Goal: Task Accomplishment & Management: Manage account settings

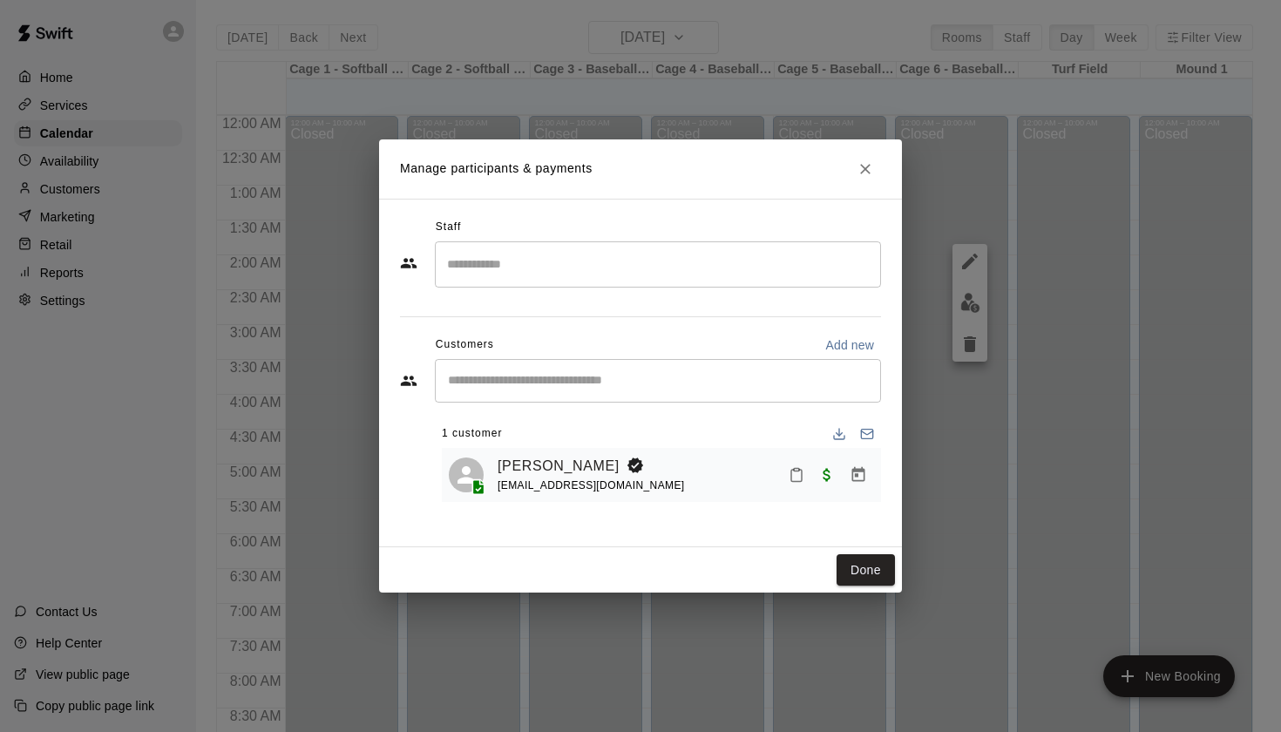
scroll to position [832, 71]
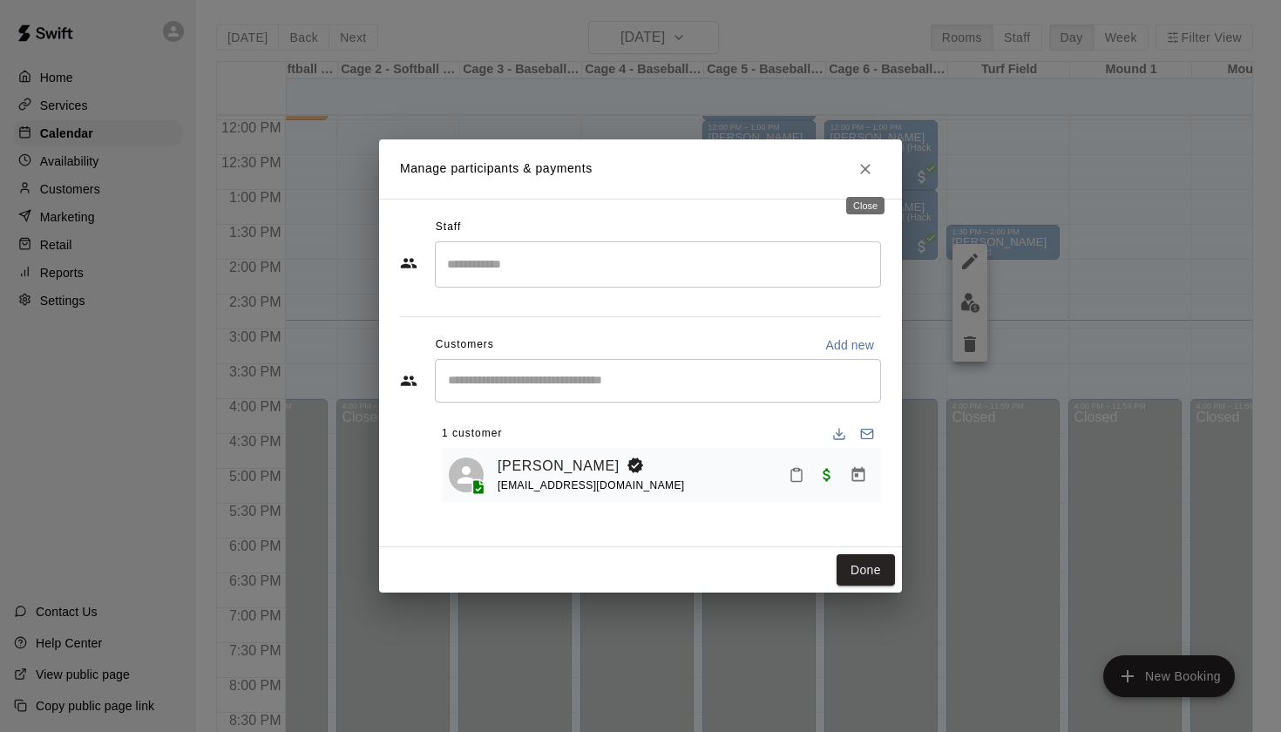
click at [871, 168] on icon "Close" at bounding box center [865, 168] width 17 height 17
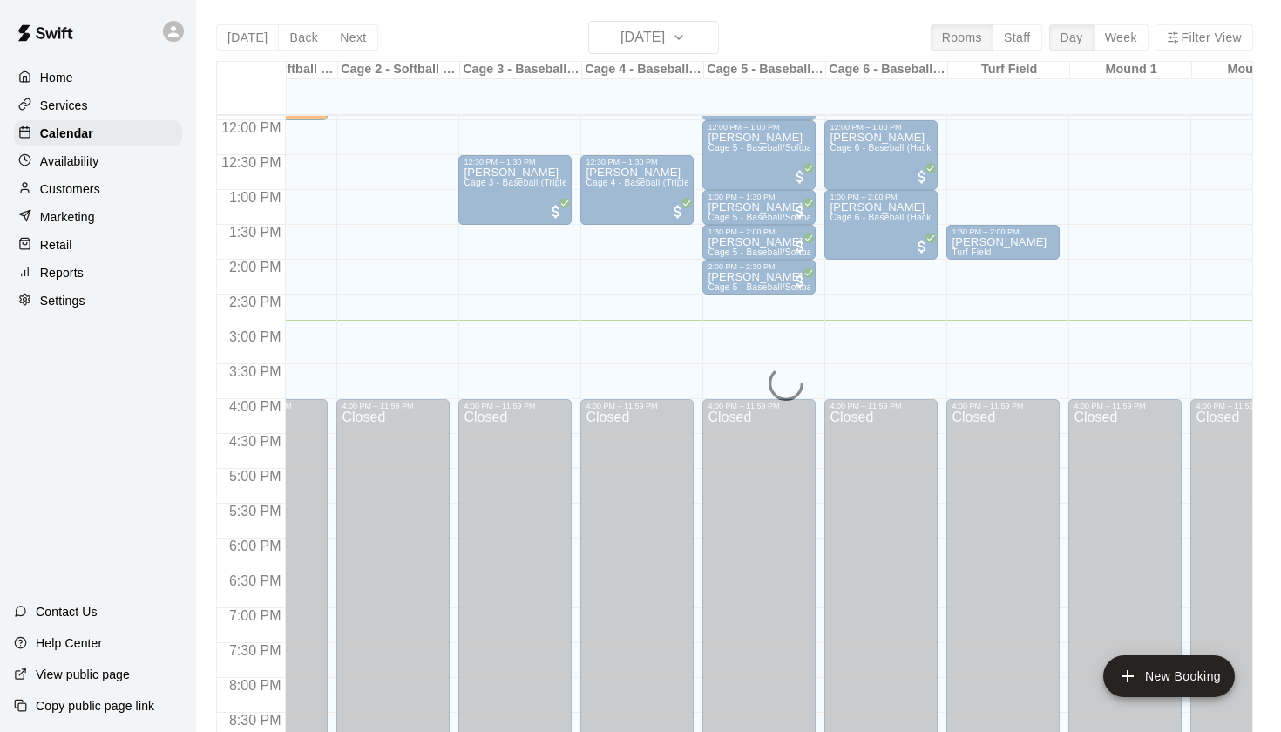
click at [77, 195] on p "Customers" at bounding box center [70, 188] width 60 height 17
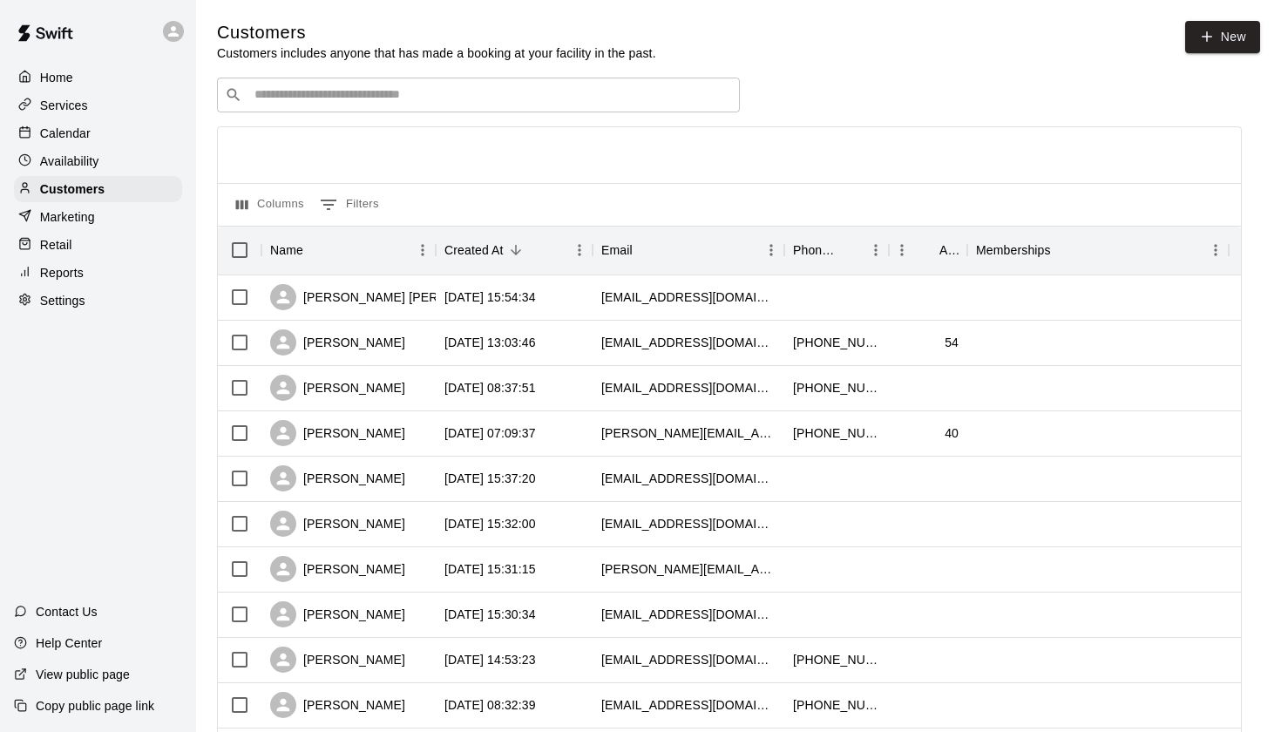
click at [403, 94] on input "Search customers by name or email" at bounding box center [490, 94] width 483 height 17
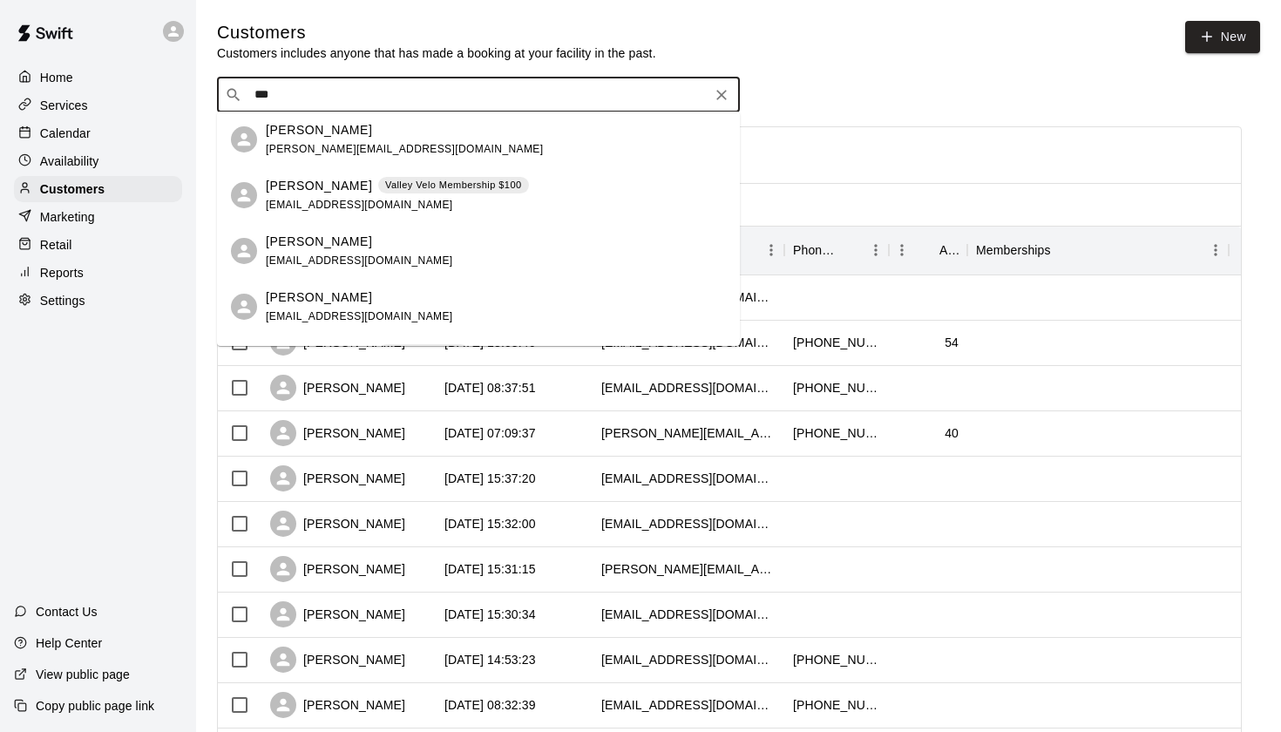
type input "****"
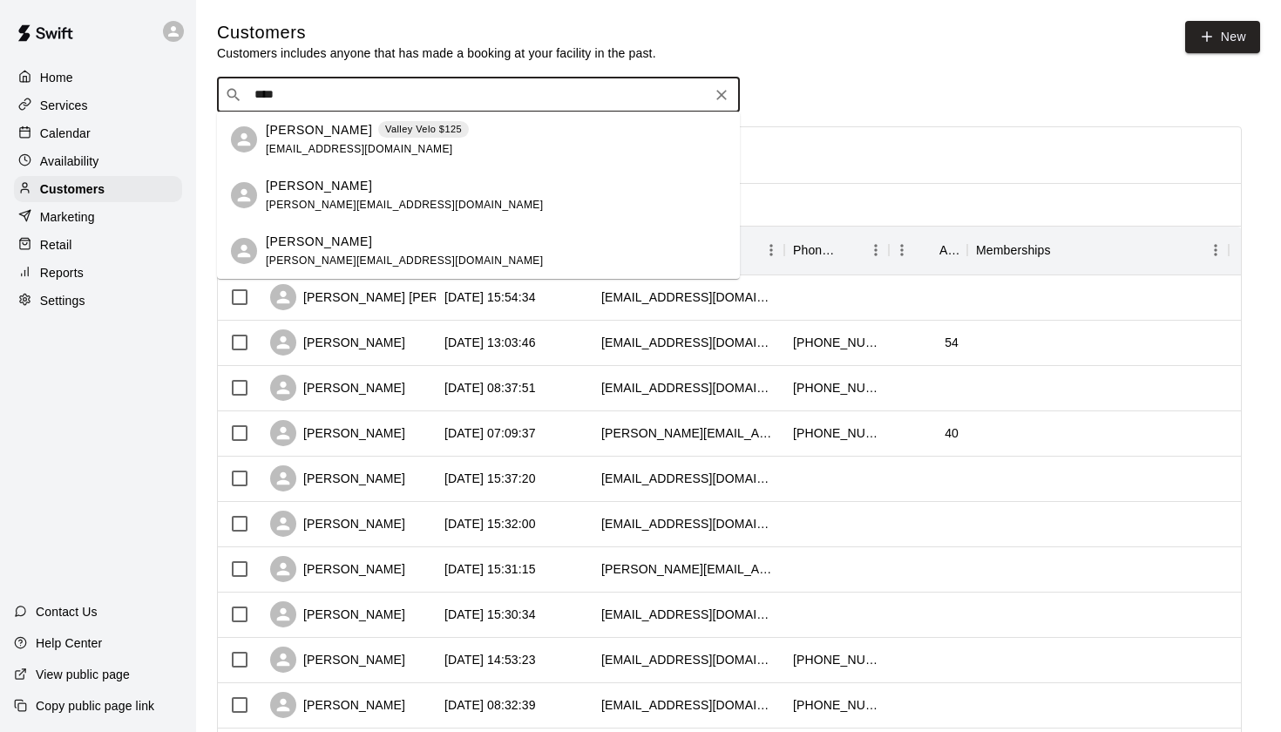
click at [329, 254] on span "leemankiewicz@gmail.com" at bounding box center [404, 260] width 277 height 12
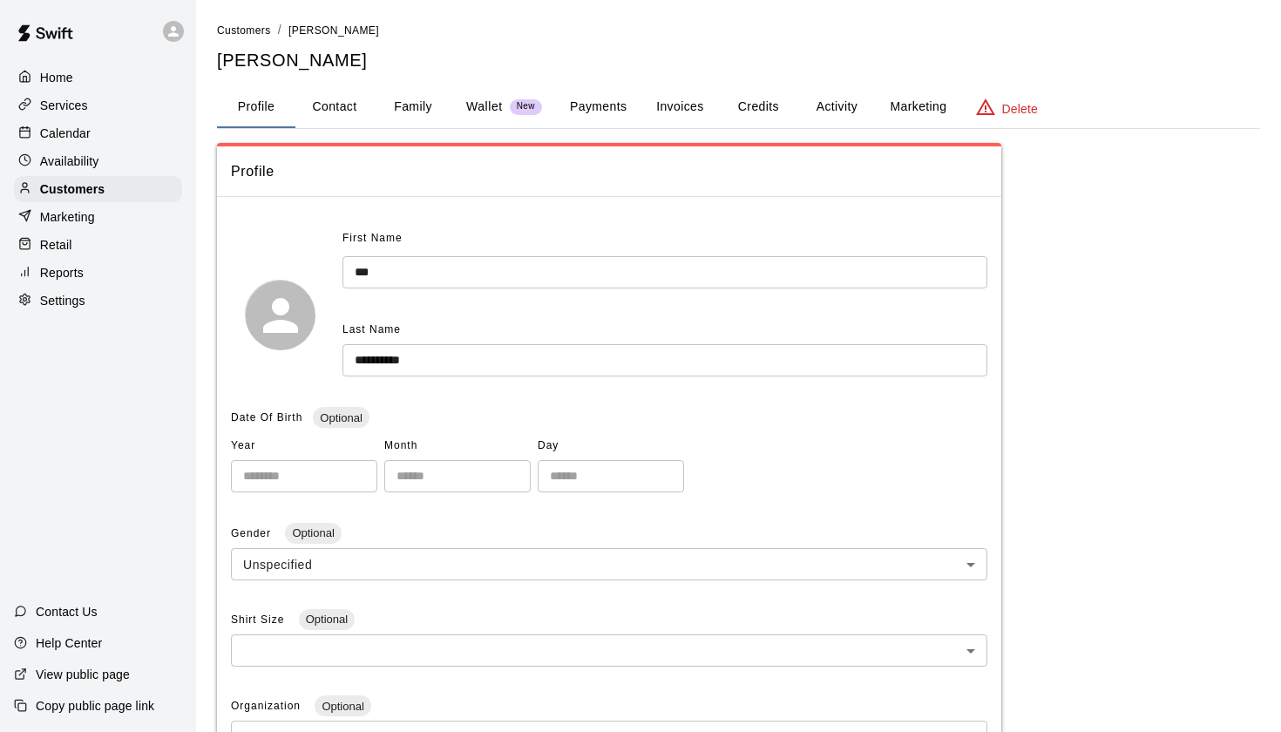
click at [474, 104] on p "Wallet" at bounding box center [484, 107] width 37 height 18
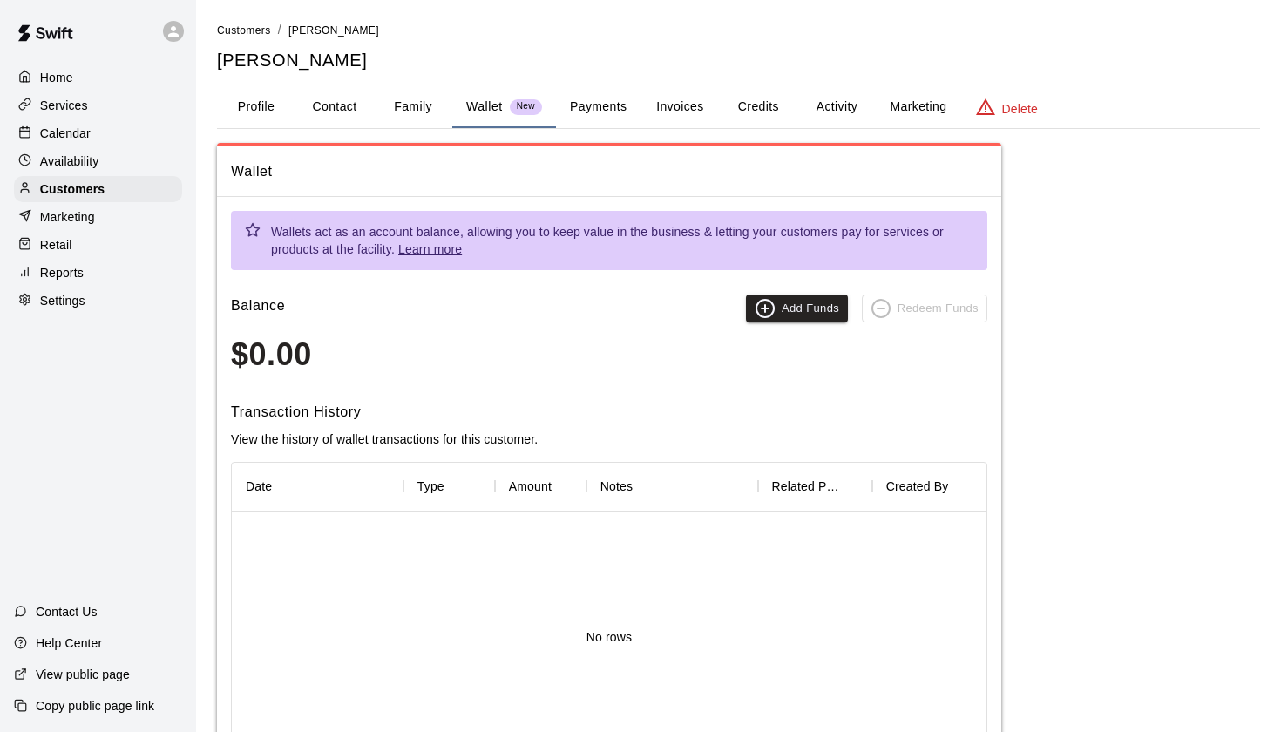
click at [600, 116] on button "Payments" at bounding box center [598, 107] width 85 height 42
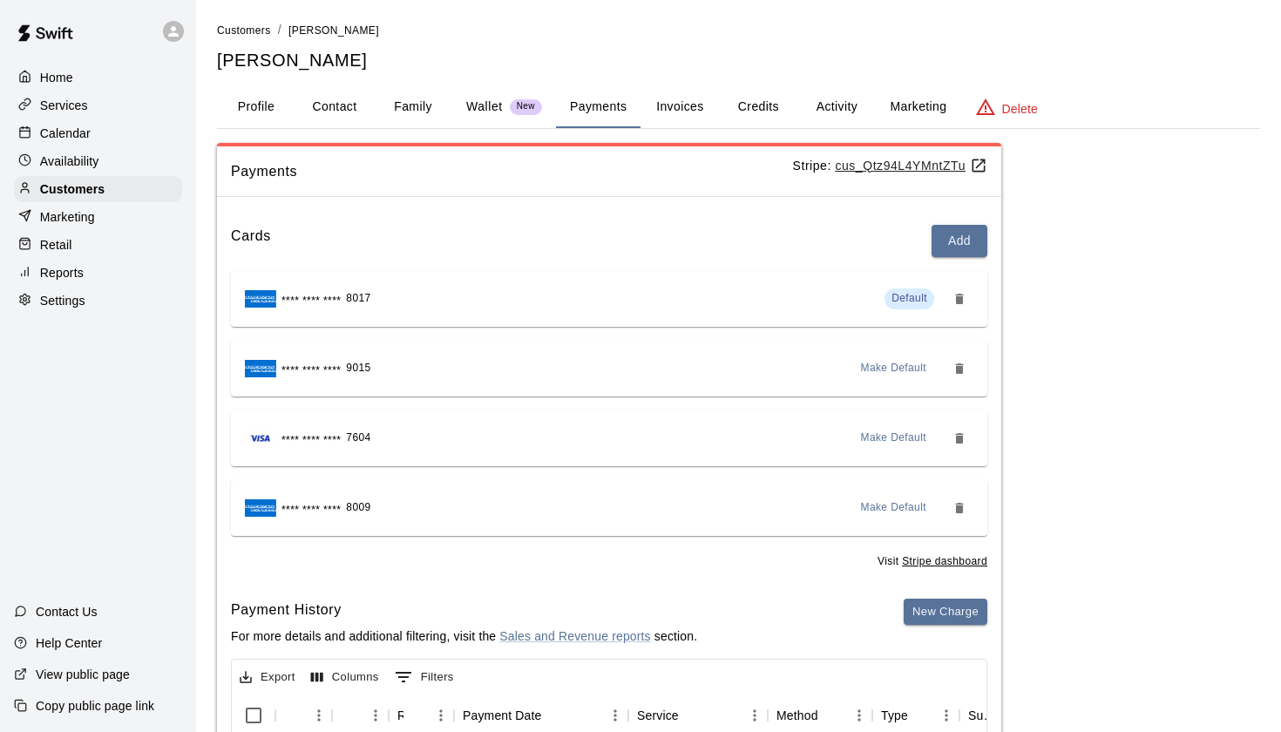
click at [488, 103] on p "Wallet" at bounding box center [484, 107] width 37 height 18
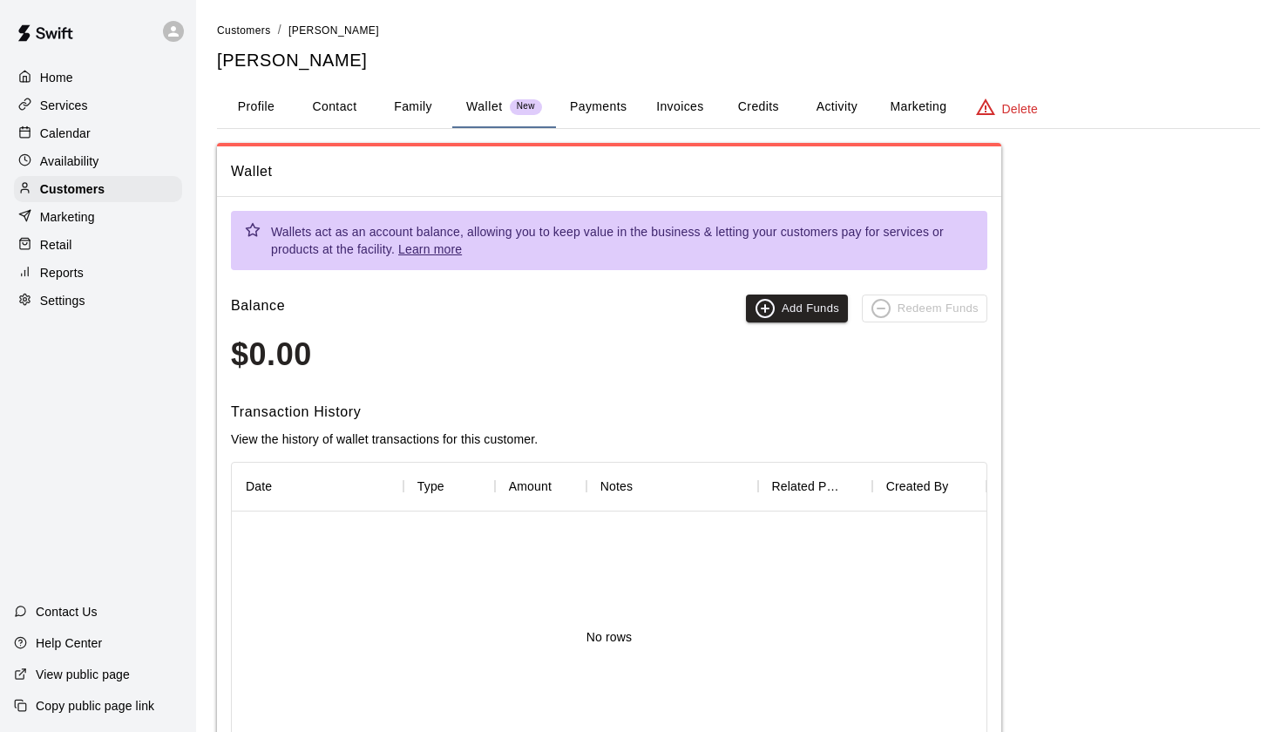
click at [763, 94] on button "Credits" at bounding box center [758, 107] width 78 height 42
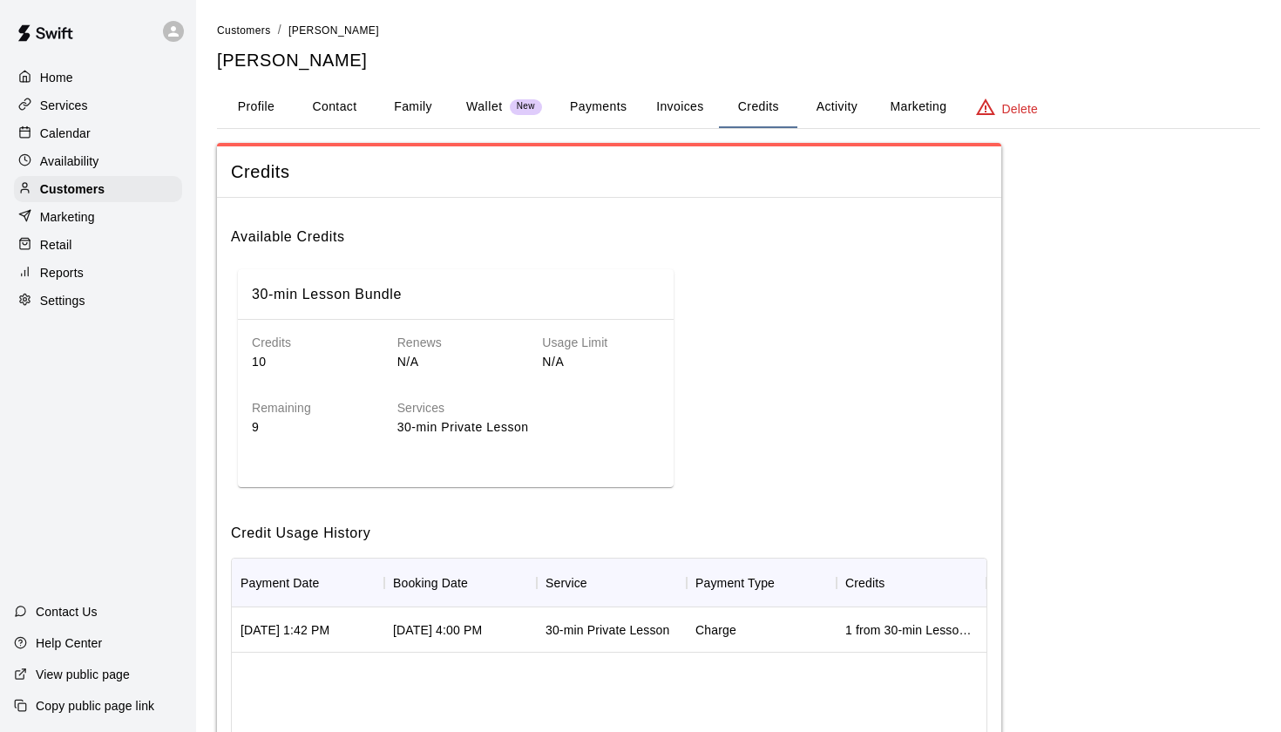
click at [853, 99] on button "Activity" at bounding box center [836, 107] width 78 height 42
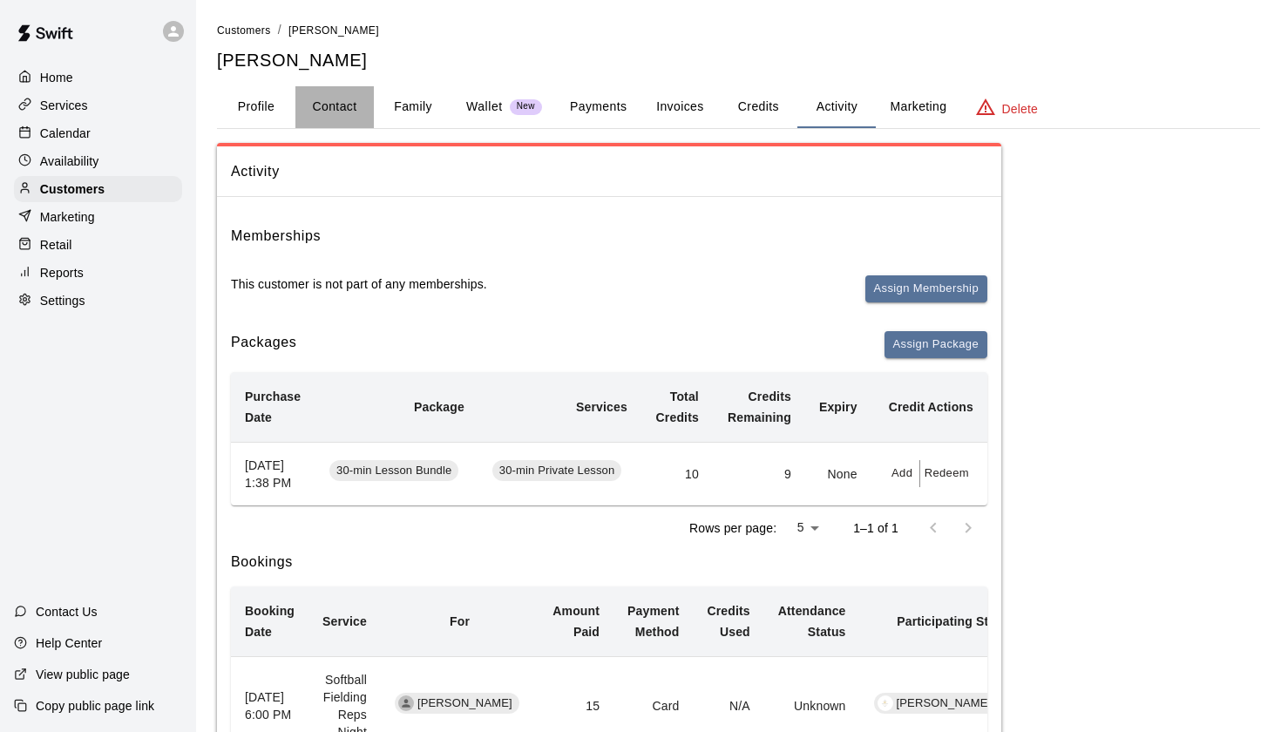
click at [335, 100] on button "Contact" at bounding box center [334, 107] width 78 height 42
select select "**"
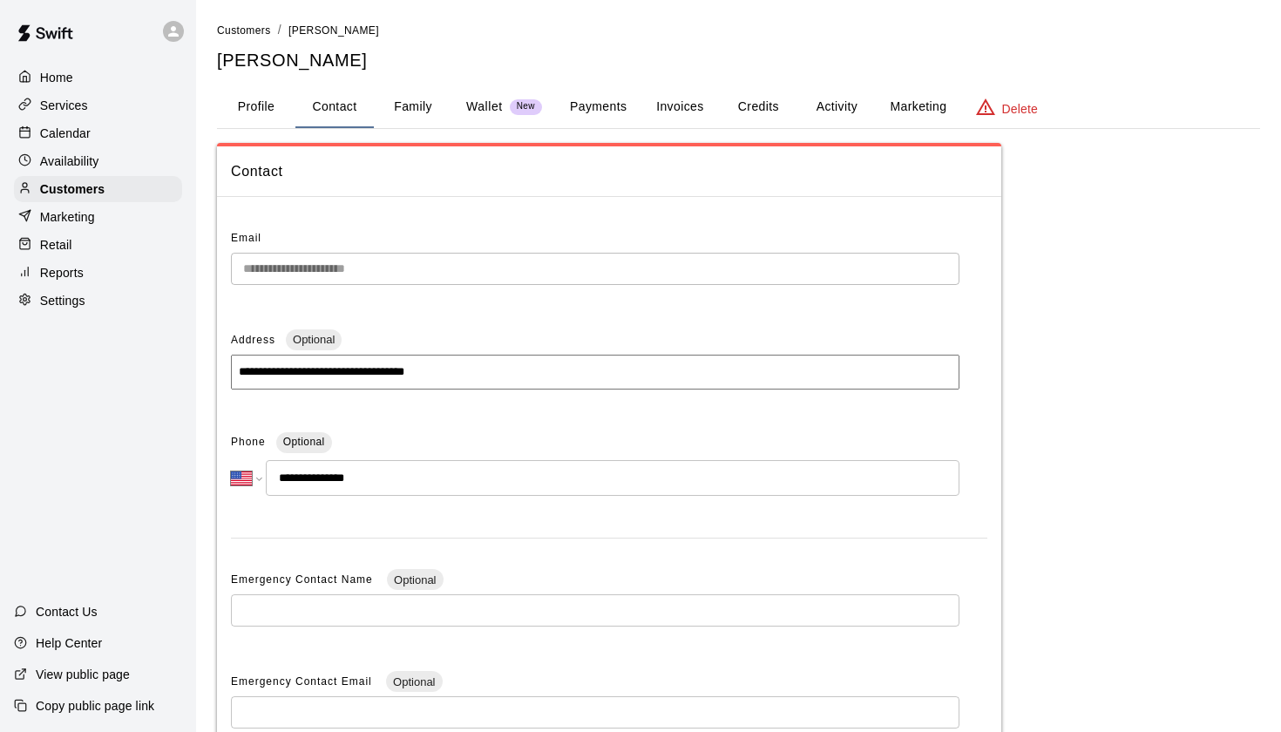
click at [403, 109] on button "Family" at bounding box center [413, 107] width 78 height 42
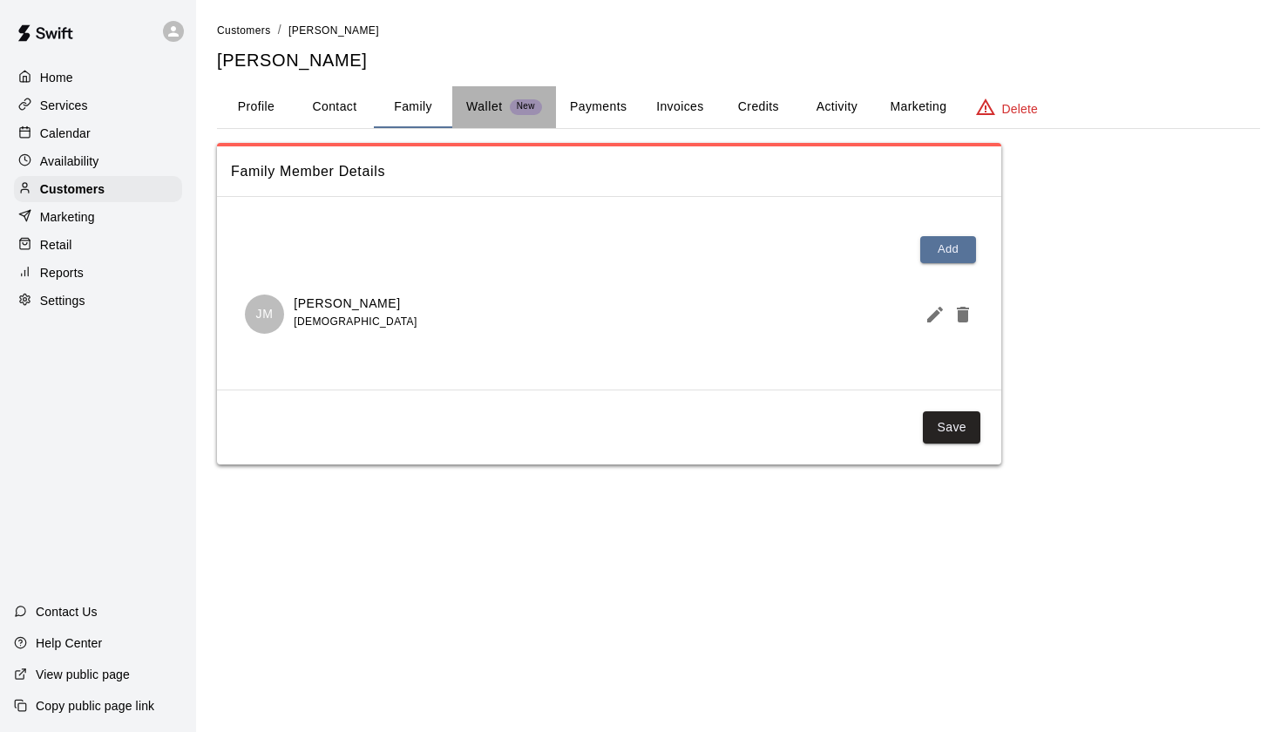
click at [504, 112] on div "Wallet New" at bounding box center [504, 107] width 76 height 18
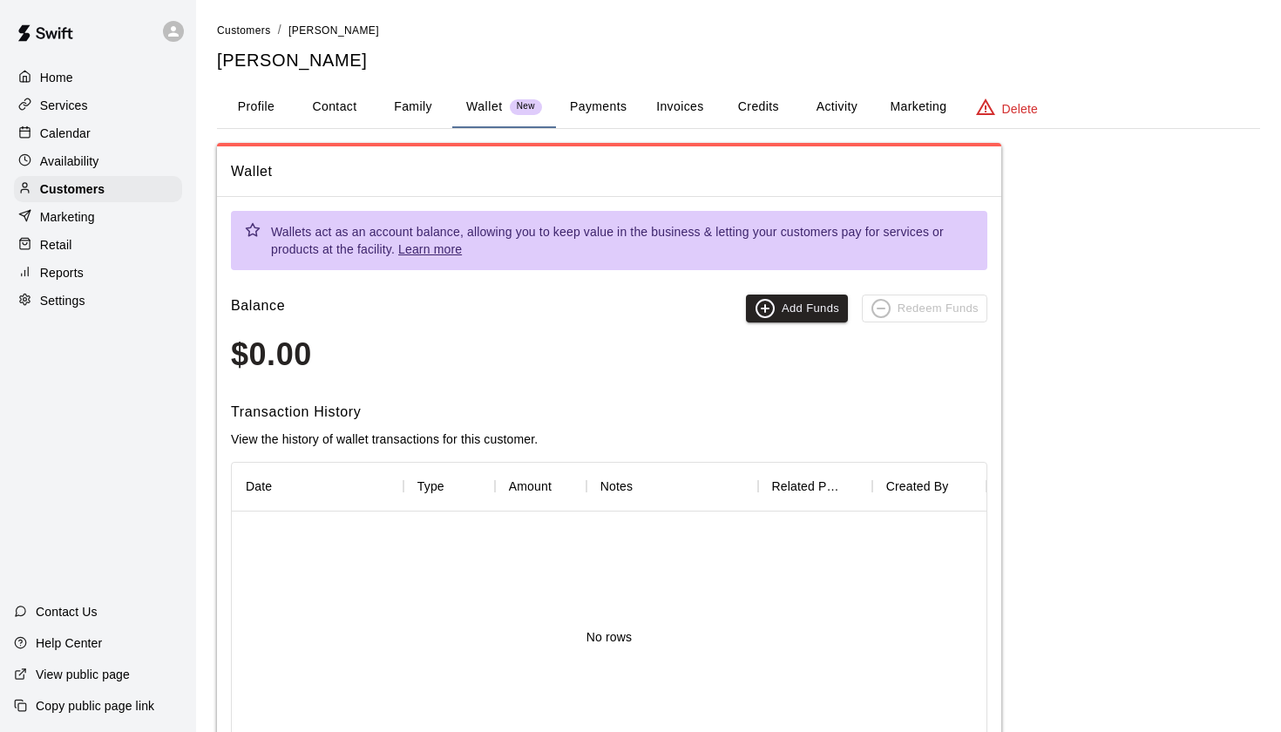
click at [600, 106] on button "Payments" at bounding box center [598, 107] width 85 height 42
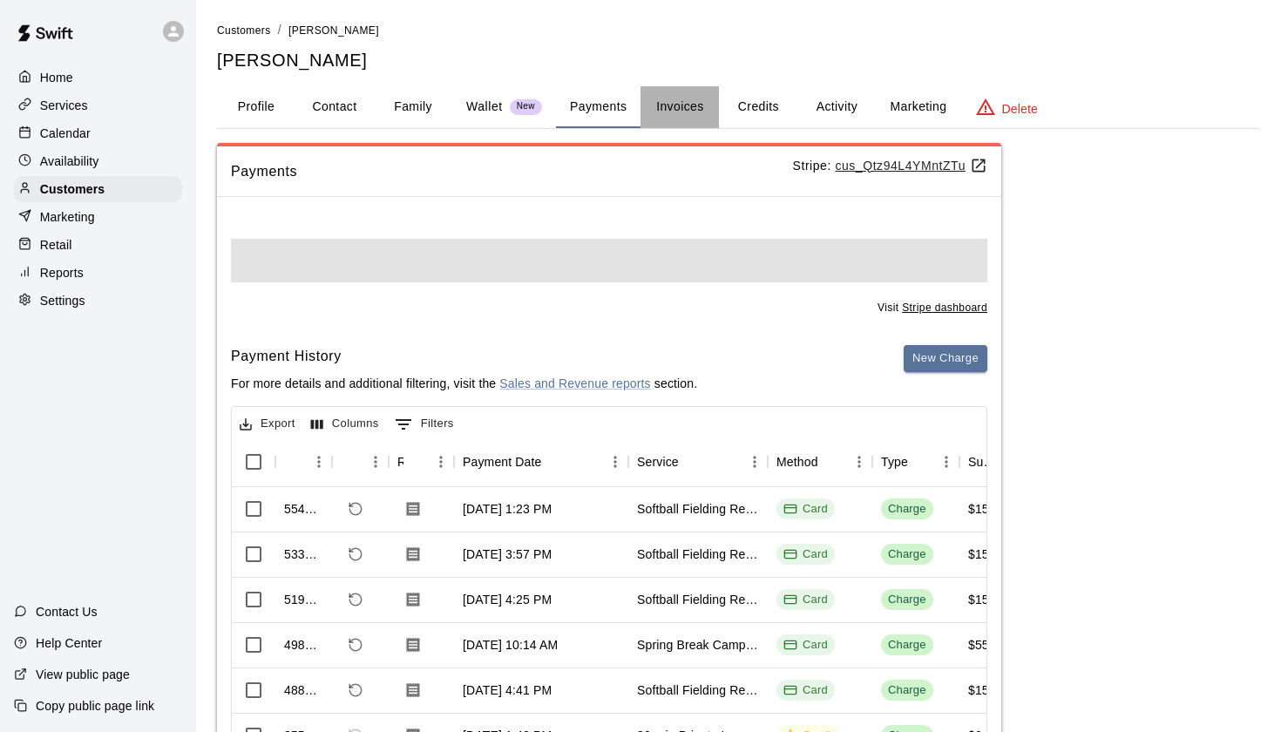
click at [680, 105] on button "Invoices" at bounding box center [680, 107] width 78 height 42
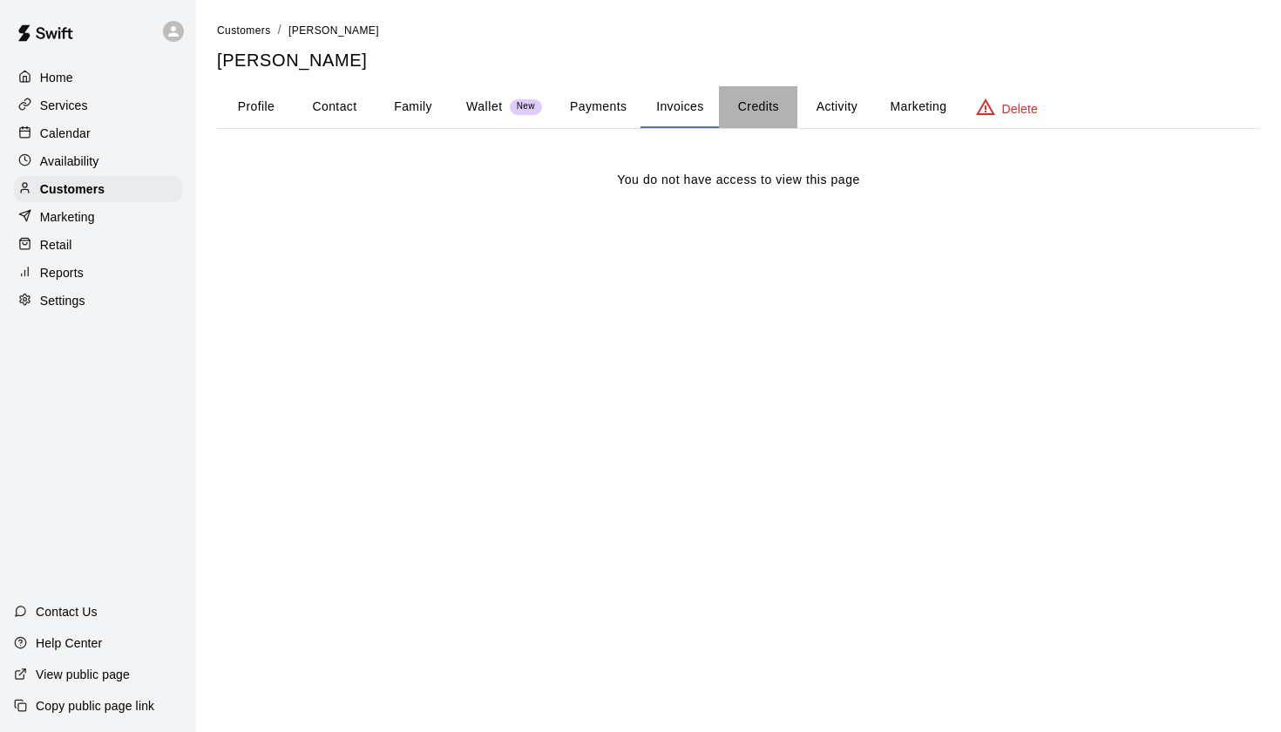
click at [763, 97] on button "Credits" at bounding box center [758, 107] width 78 height 42
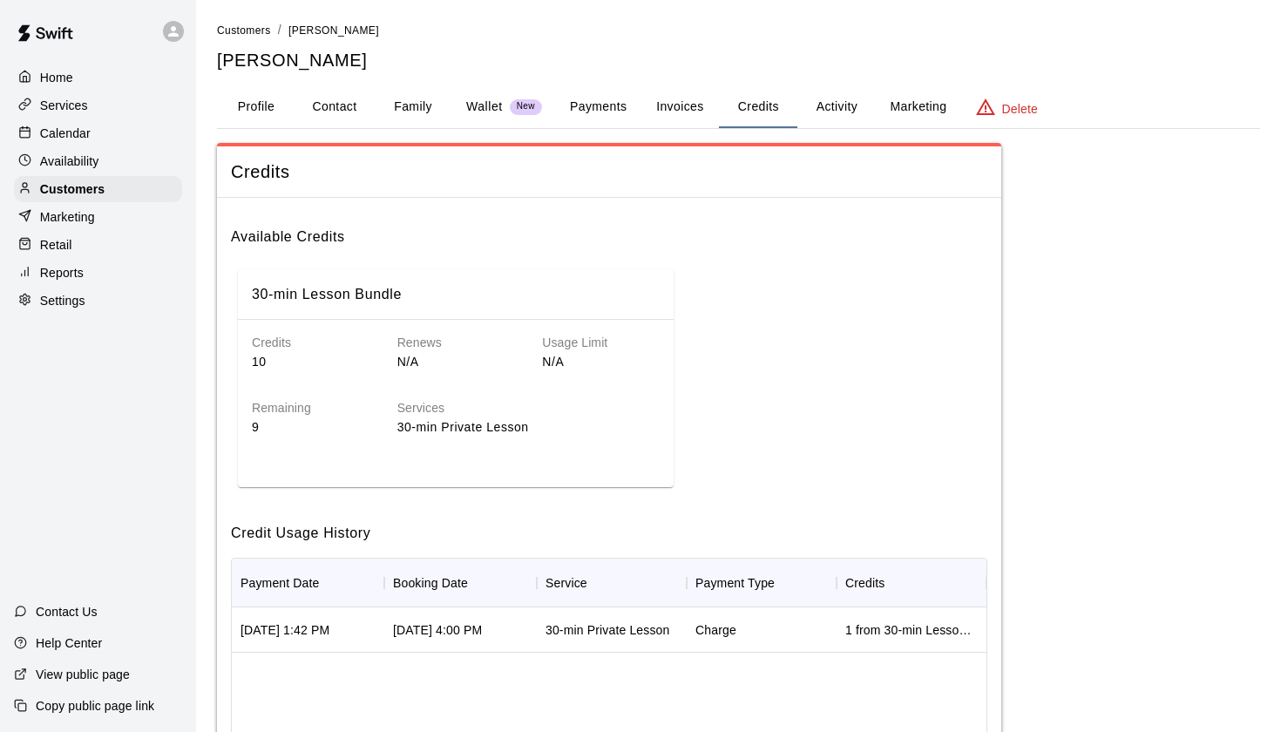
click at [848, 97] on button "Activity" at bounding box center [836, 107] width 78 height 42
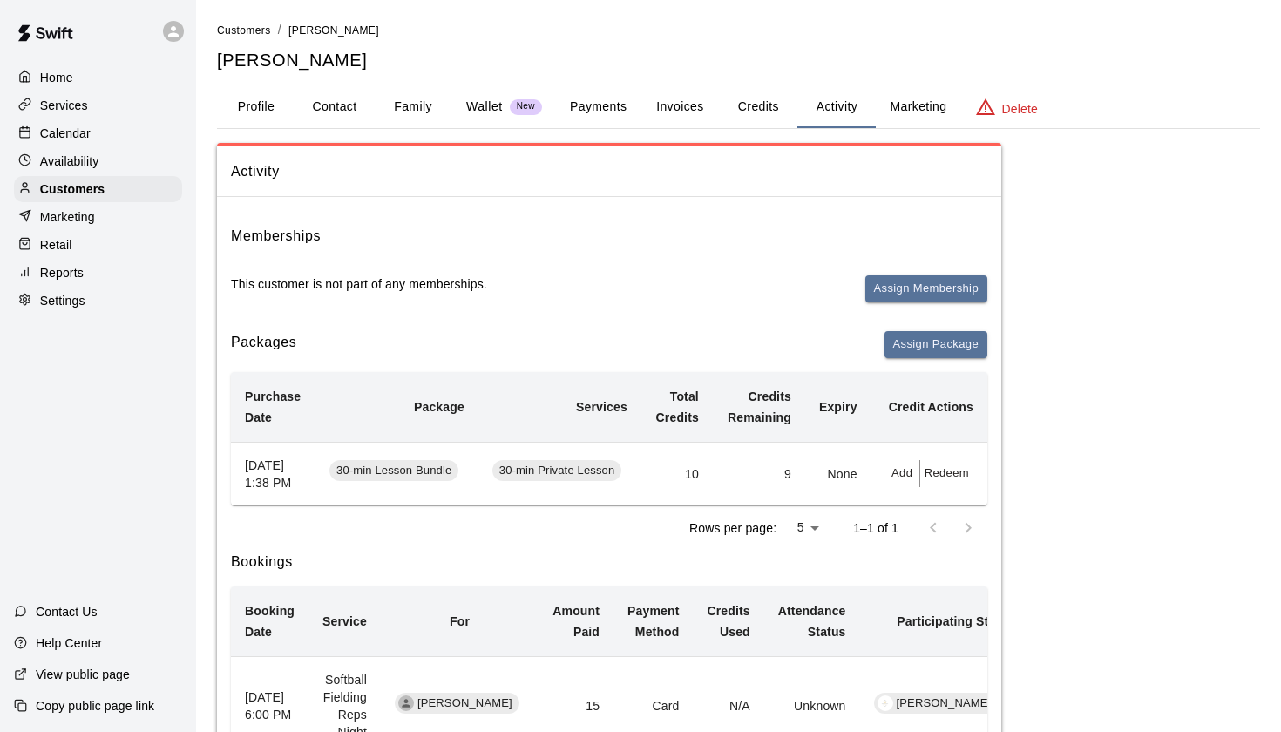
click at [939, 106] on button "Marketing" at bounding box center [918, 107] width 85 height 42
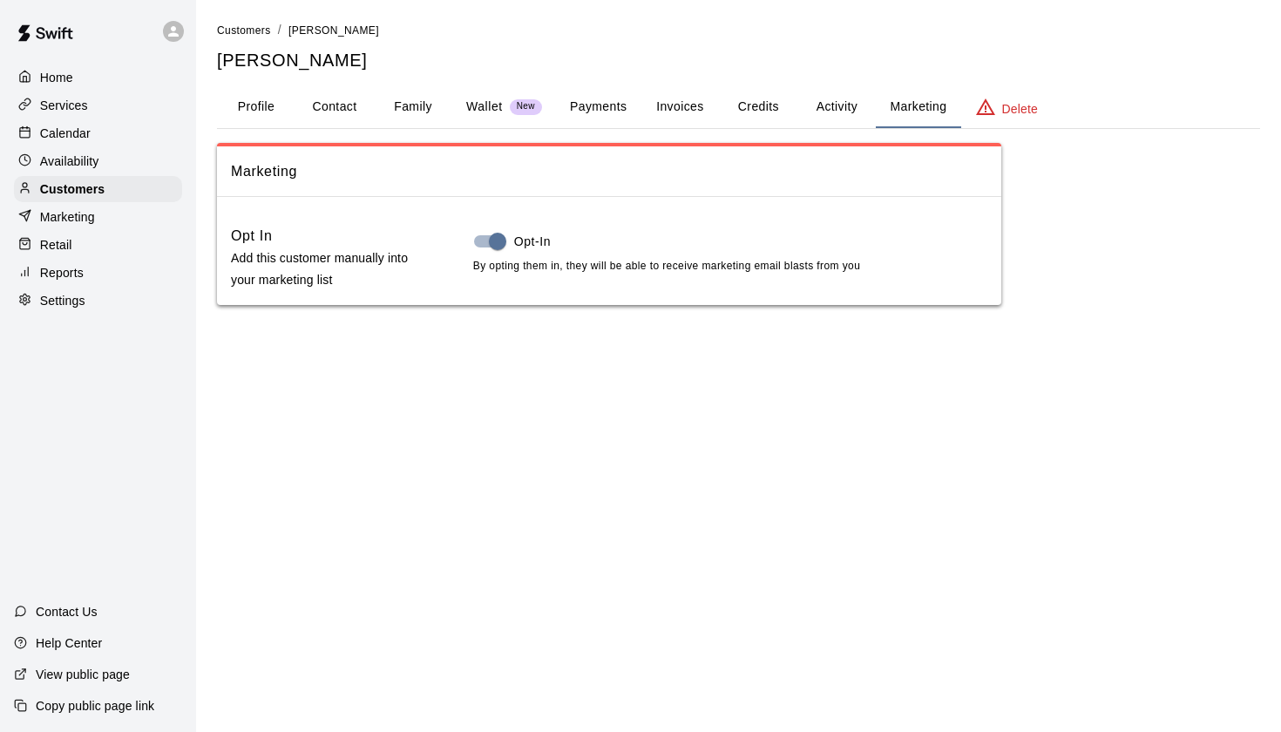
click at [583, 95] on button "Payments" at bounding box center [598, 107] width 85 height 42
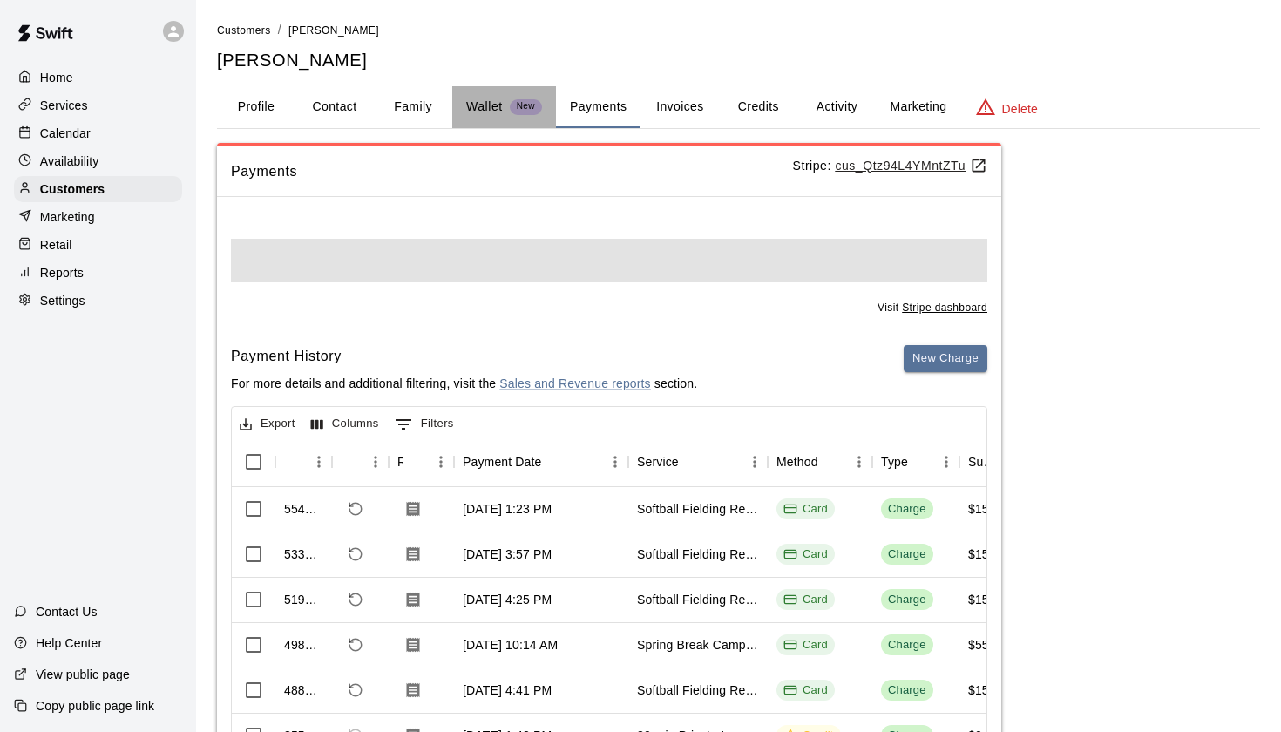
click at [473, 100] on p "Wallet" at bounding box center [484, 107] width 37 height 18
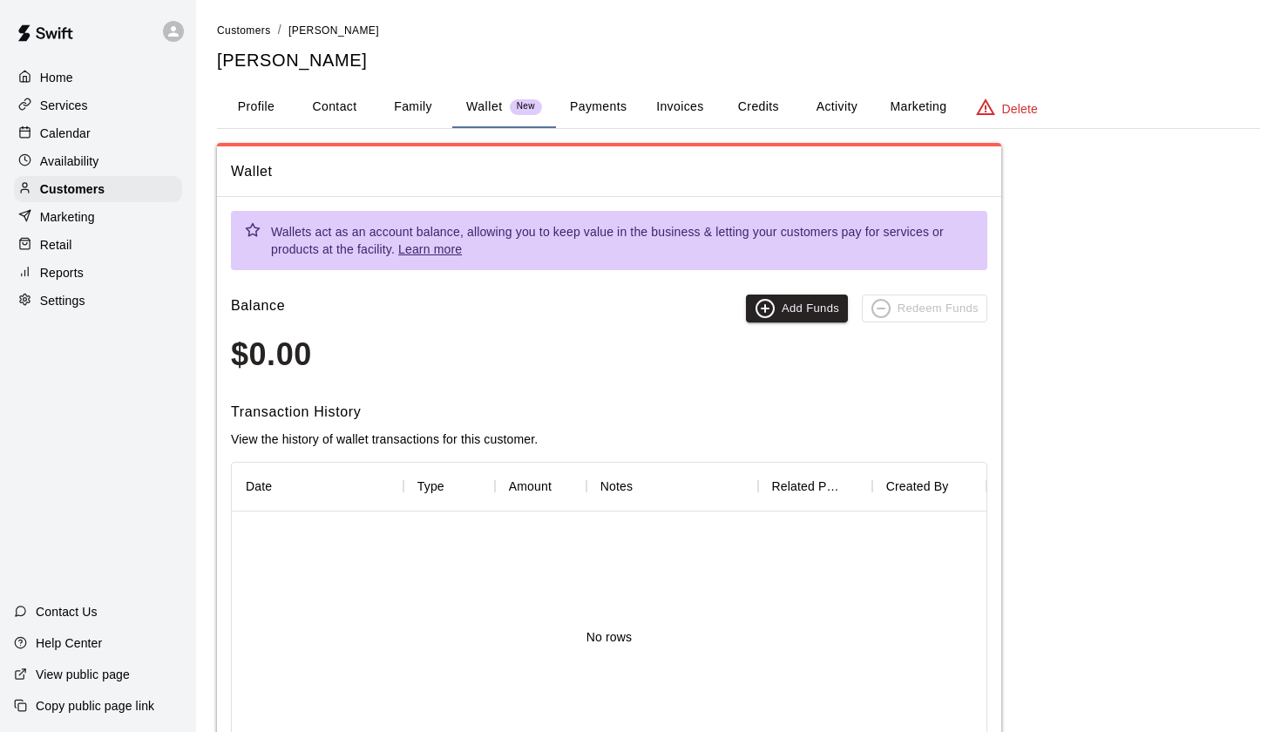
click at [406, 105] on button "Family" at bounding box center [413, 107] width 78 height 42
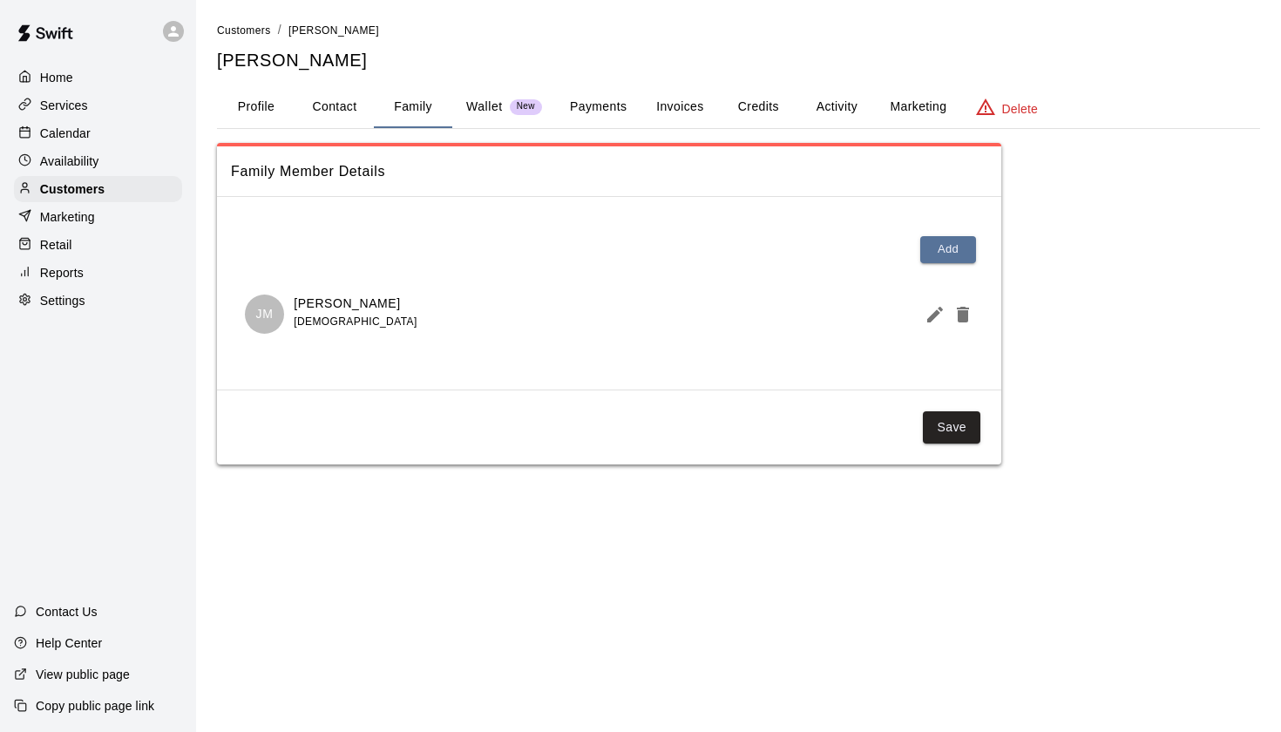
click at [256, 105] on button "Profile" at bounding box center [256, 107] width 78 height 42
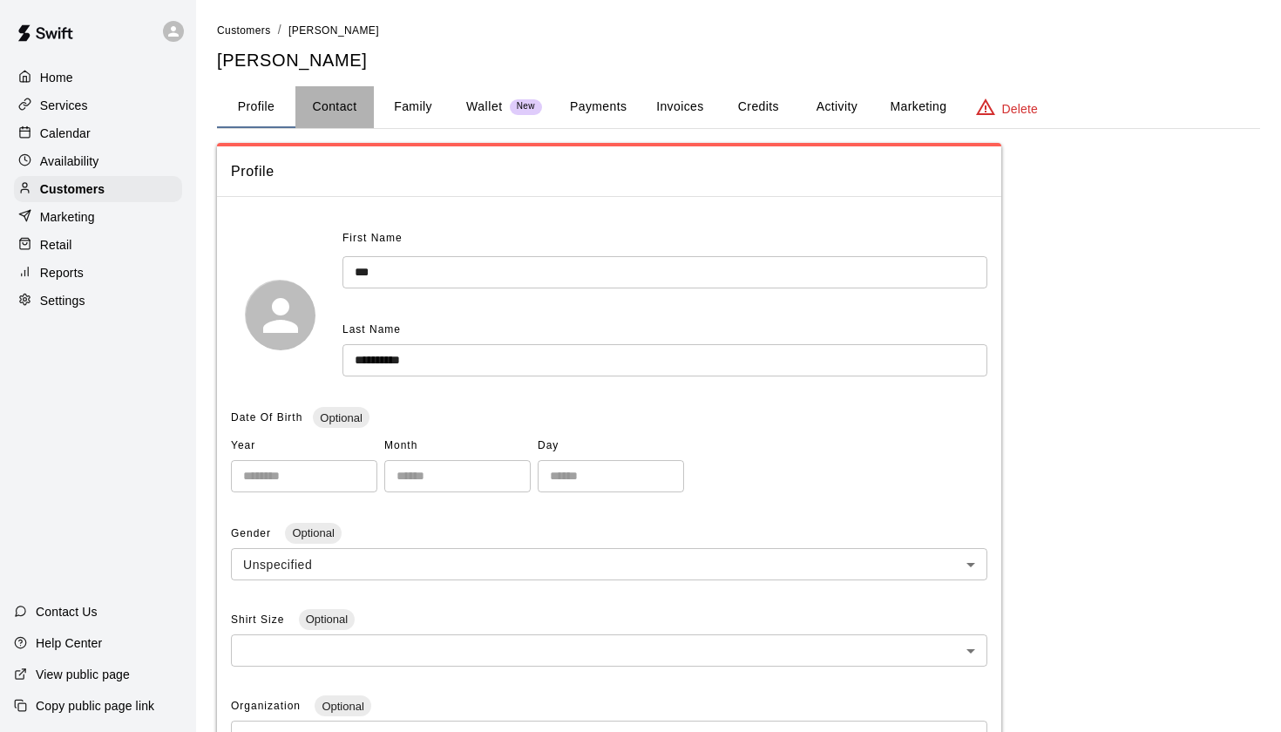
click at [349, 112] on button "Contact" at bounding box center [334, 107] width 78 height 42
select select "**"
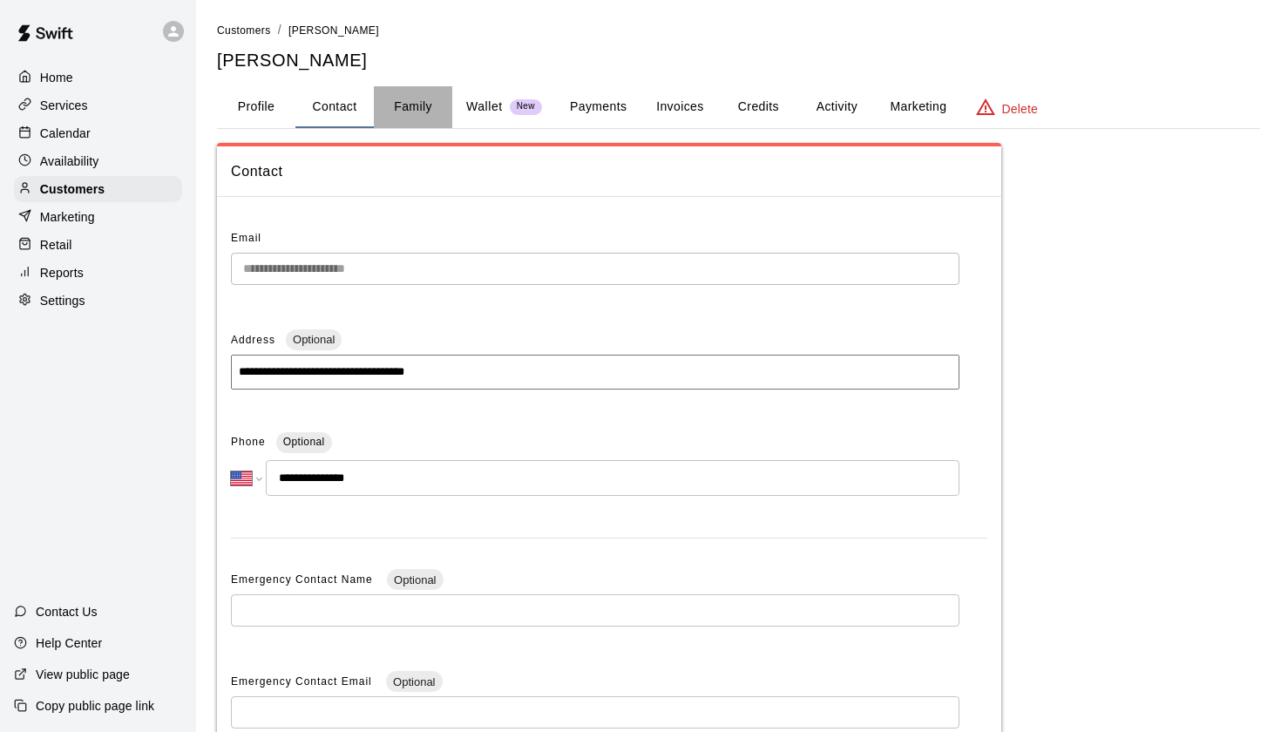
click at [413, 117] on button "Family" at bounding box center [413, 107] width 78 height 42
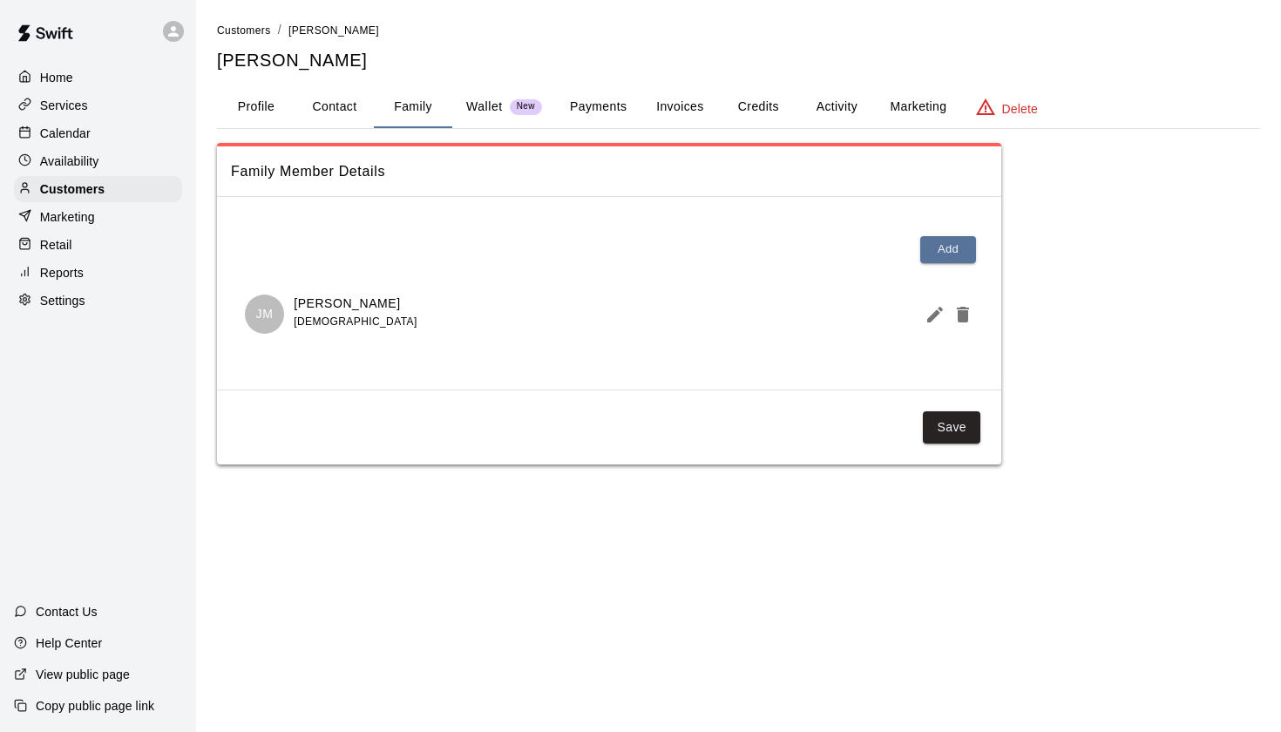
click at [478, 108] on p "Wallet" at bounding box center [484, 107] width 37 height 18
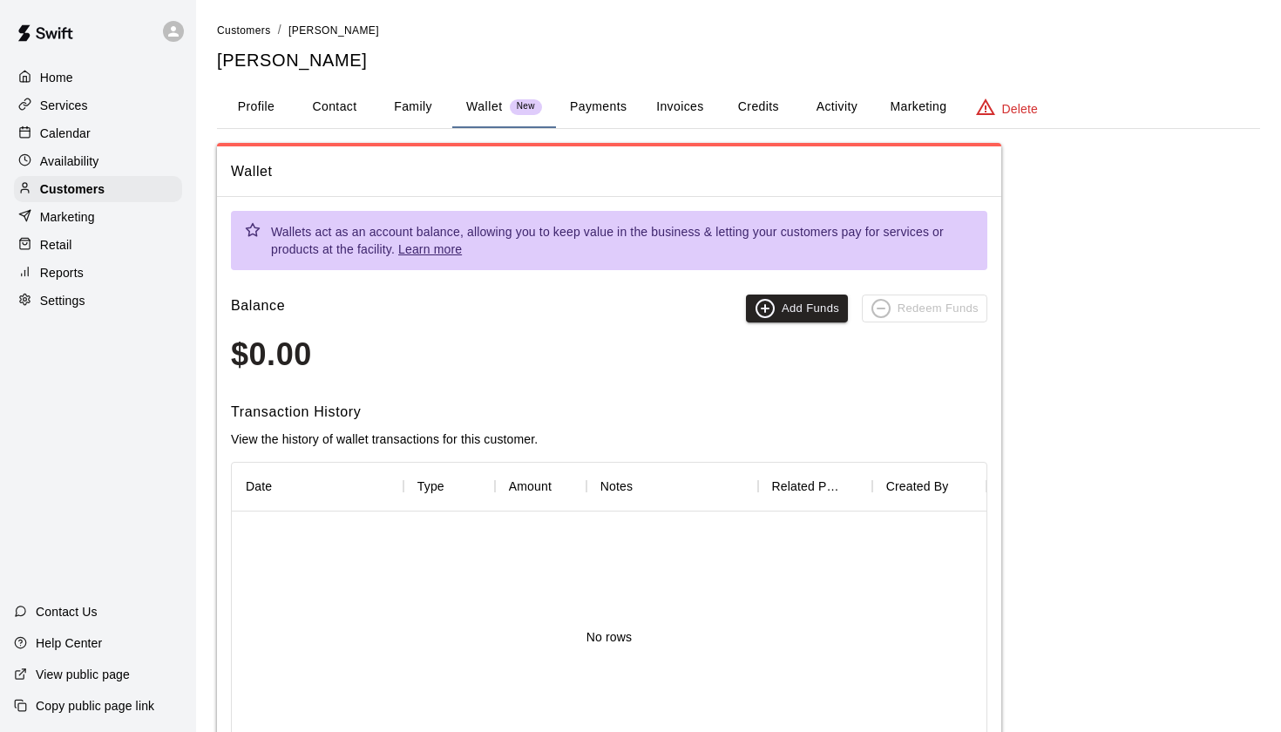
click at [600, 88] on button "Payments" at bounding box center [598, 107] width 85 height 42
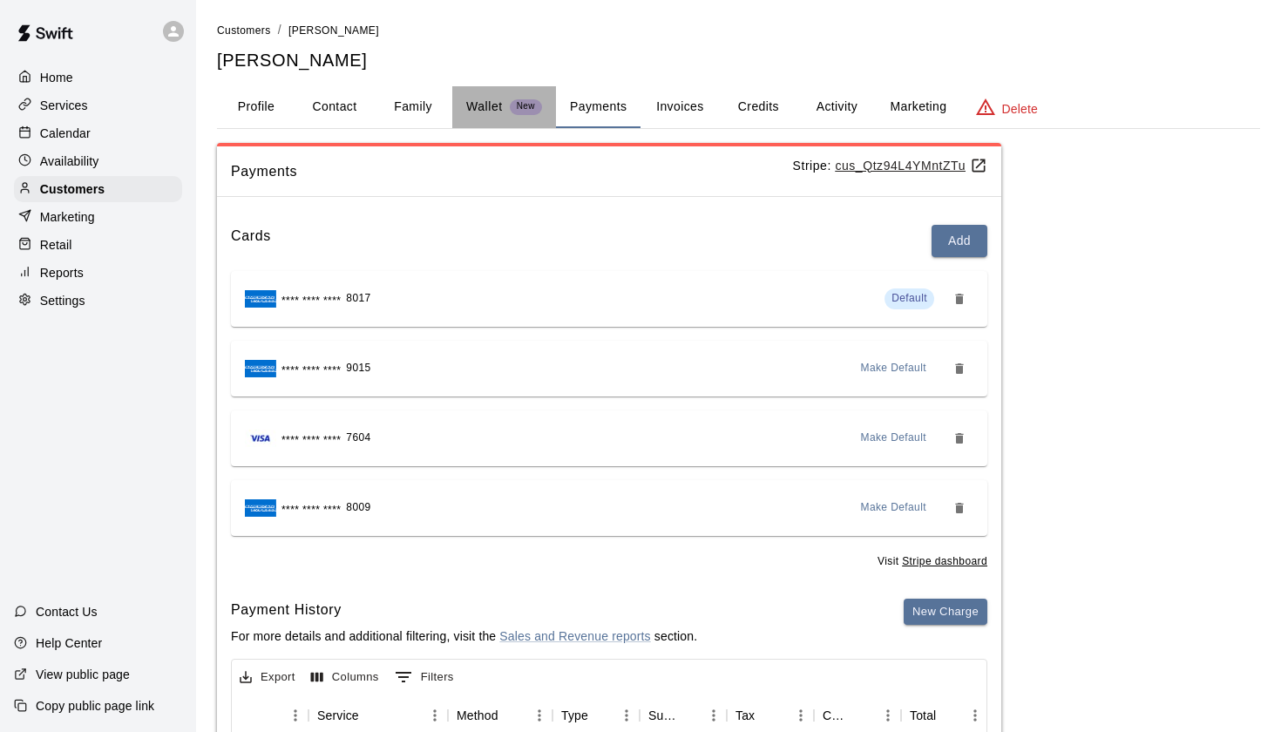
click at [481, 106] on p "Wallet" at bounding box center [484, 107] width 37 height 18
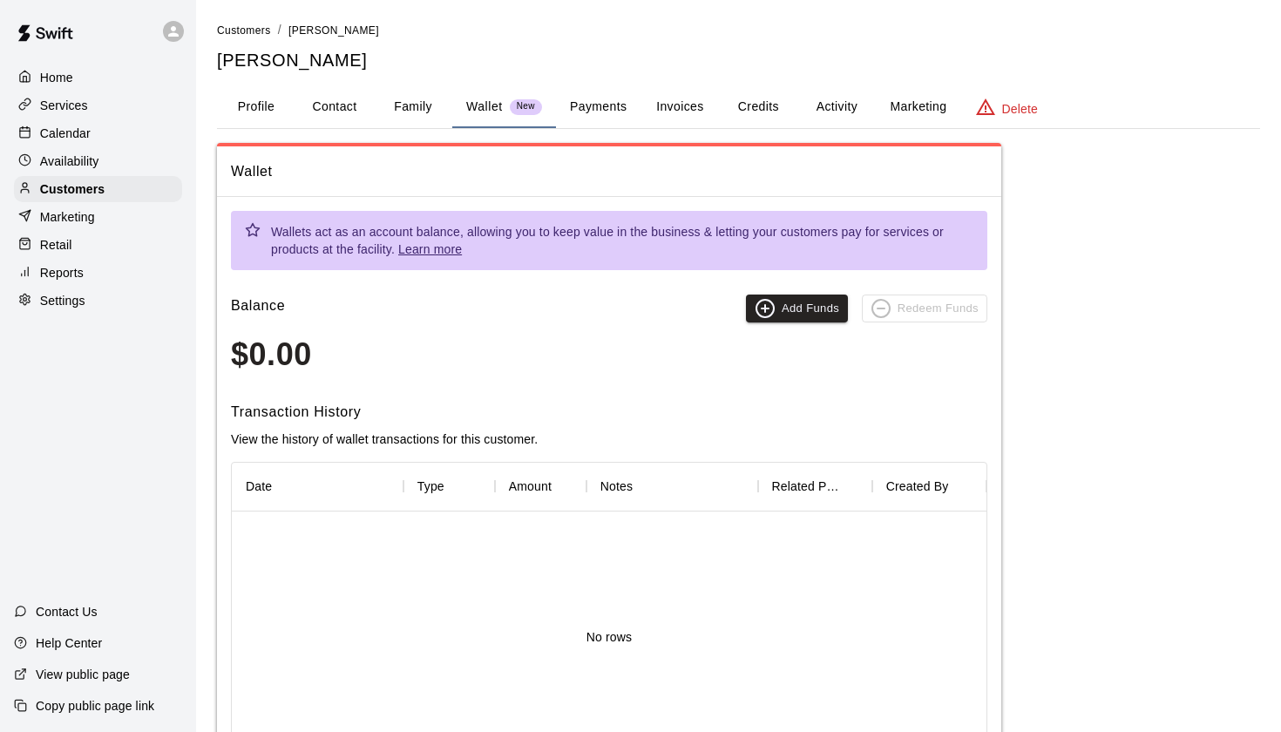
click at [591, 119] on button "Payments" at bounding box center [598, 107] width 85 height 42
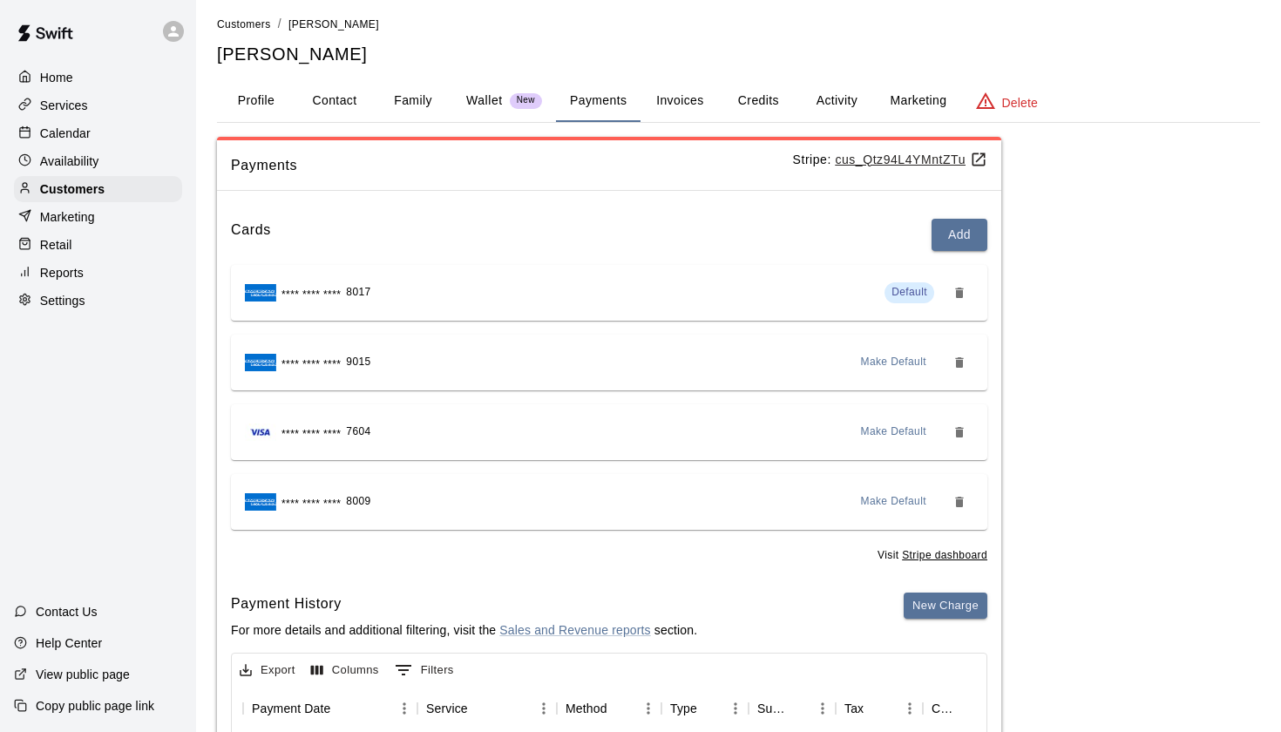
scroll to position [2, 0]
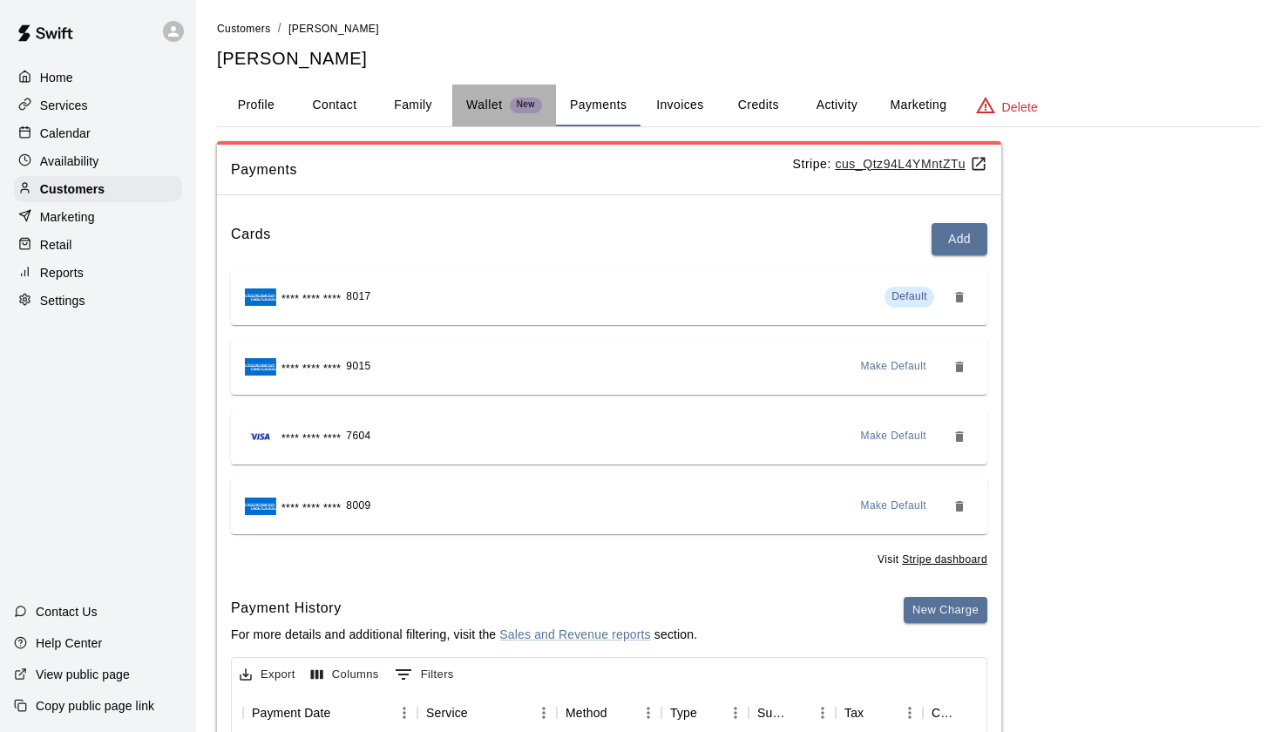
click at [473, 101] on p "Wallet" at bounding box center [484, 105] width 37 height 18
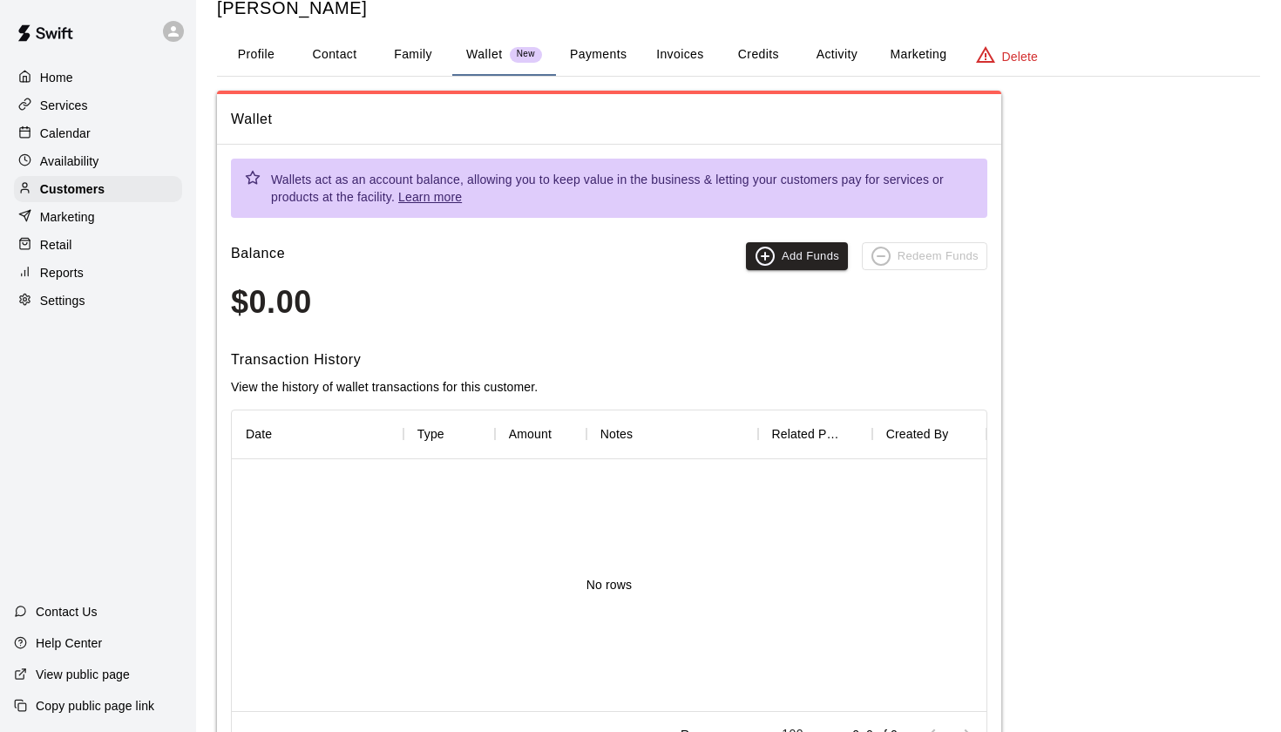
scroll to position [68, 0]
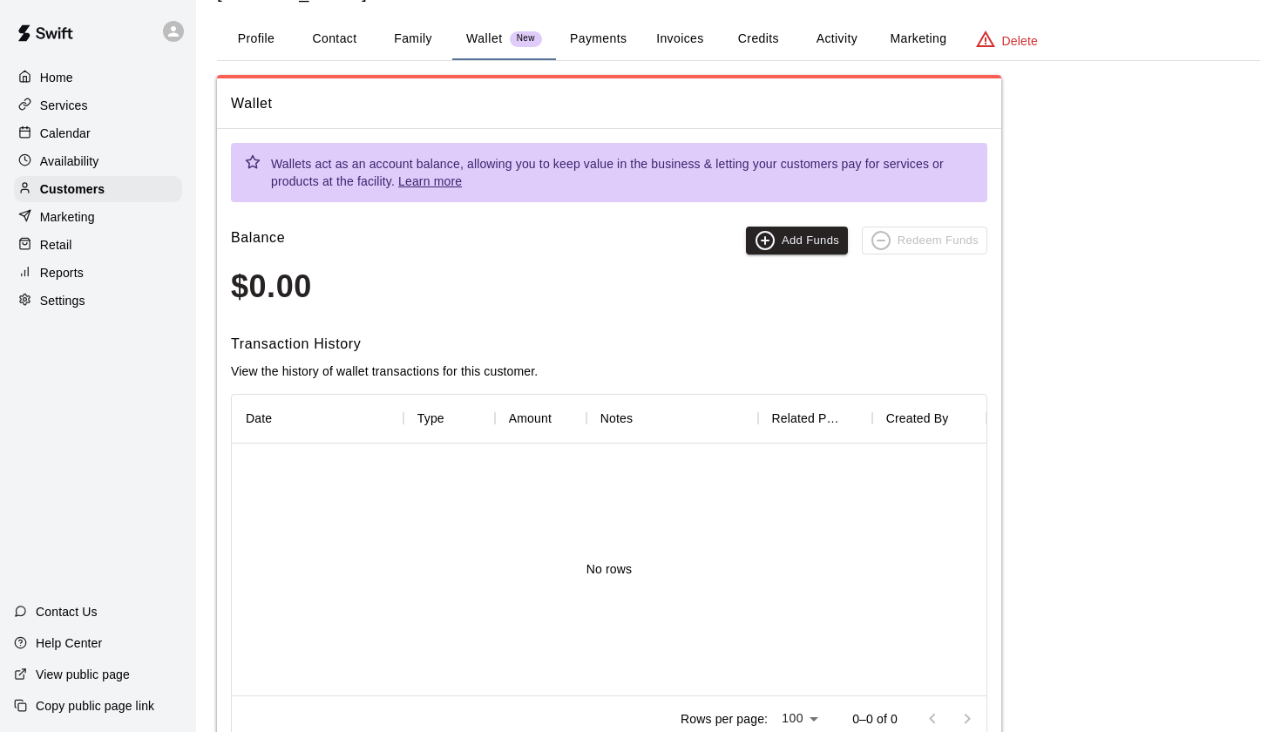
click at [547, 327] on div "Wallets act as an account balance, allowing you to keep value in the business &…" at bounding box center [609, 443] width 784 height 629
click at [587, 43] on button "Payments" at bounding box center [598, 39] width 85 height 42
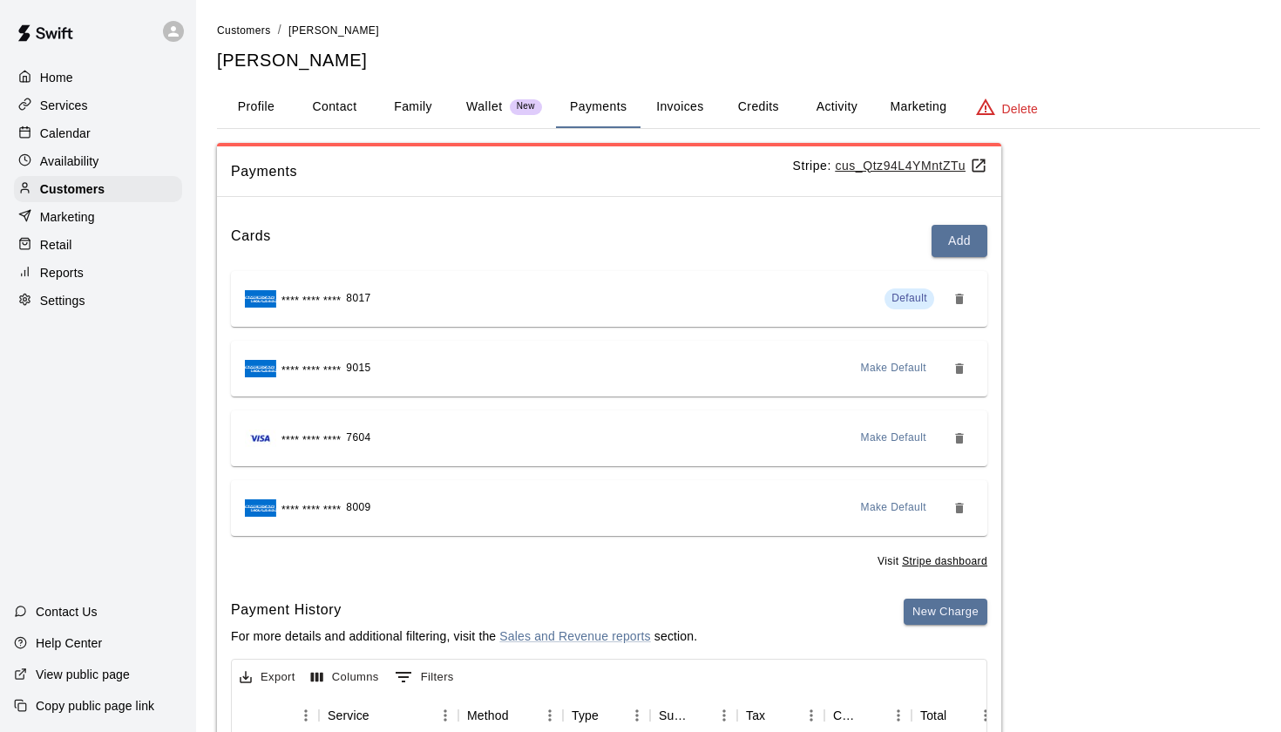
scroll to position [0, 0]
click at [252, 120] on button "Profile" at bounding box center [256, 107] width 78 height 42
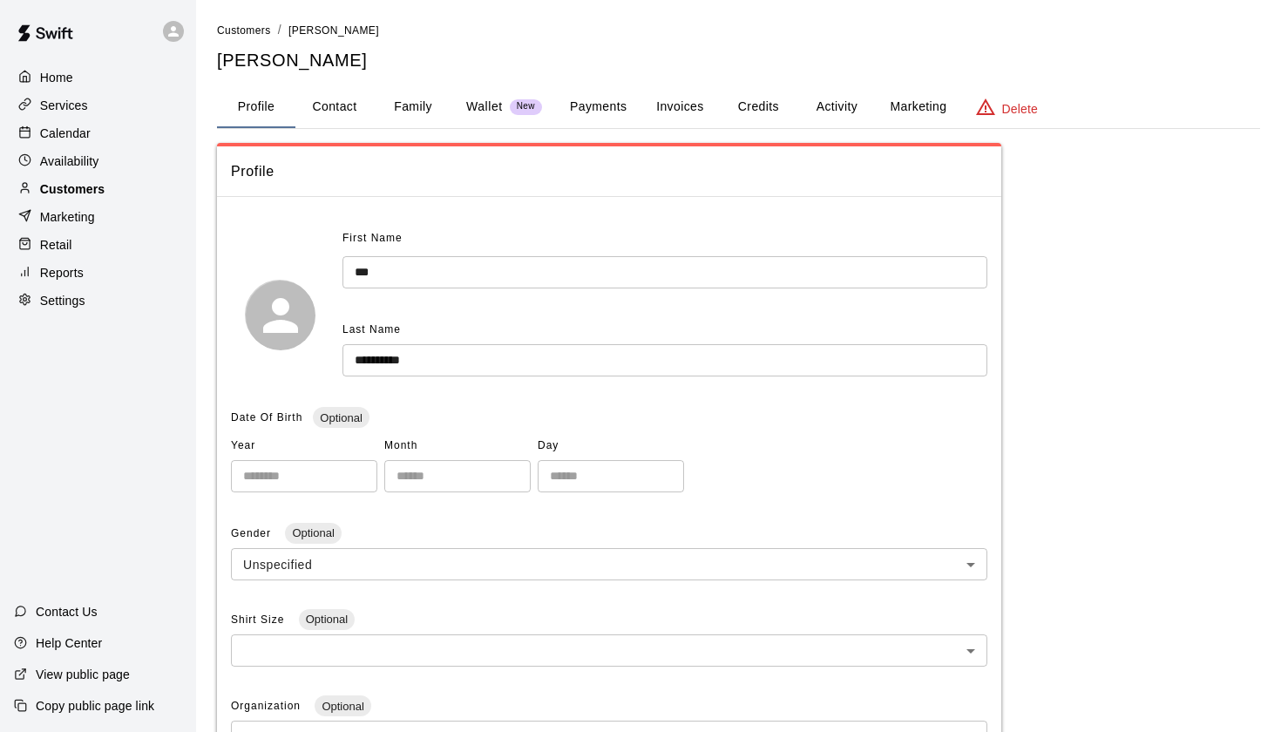
click at [77, 188] on p "Customers" at bounding box center [72, 188] width 64 height 17
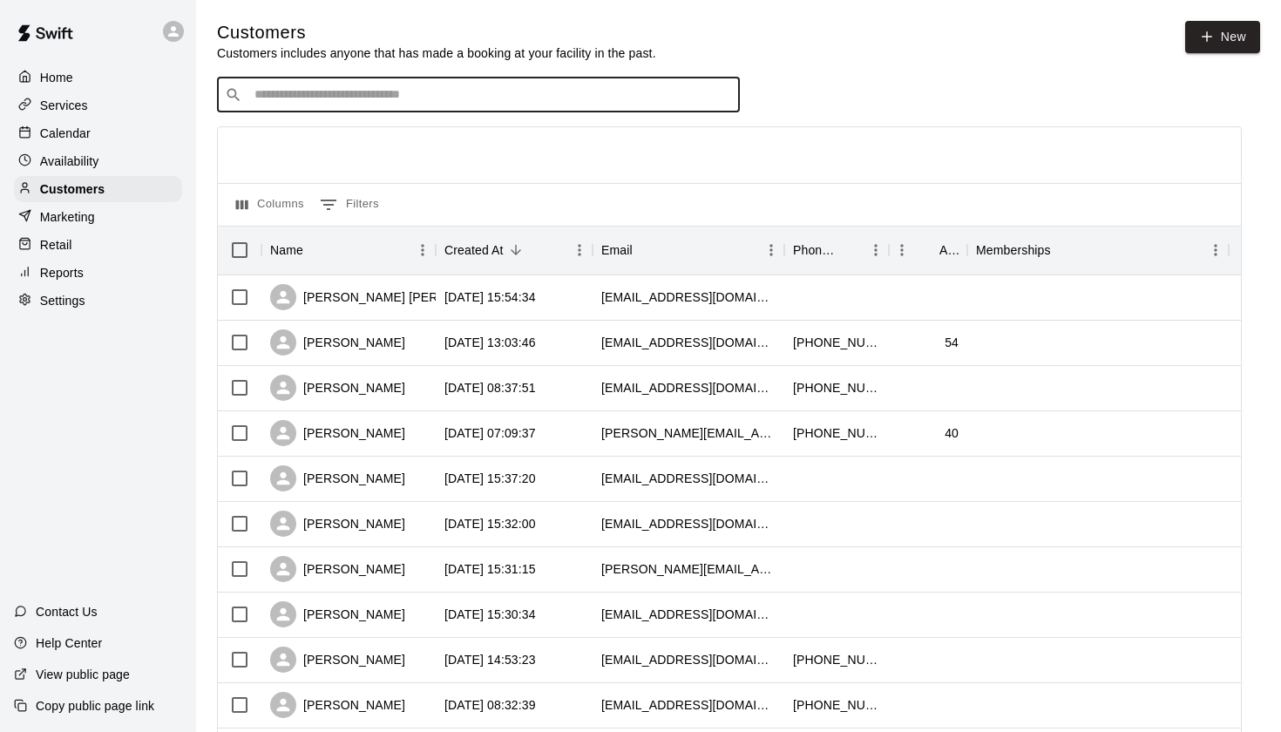
click at [413, 95] on input "Search customers by name or email" at bounding box center [490, 94] width 483 height 17
type input "******"
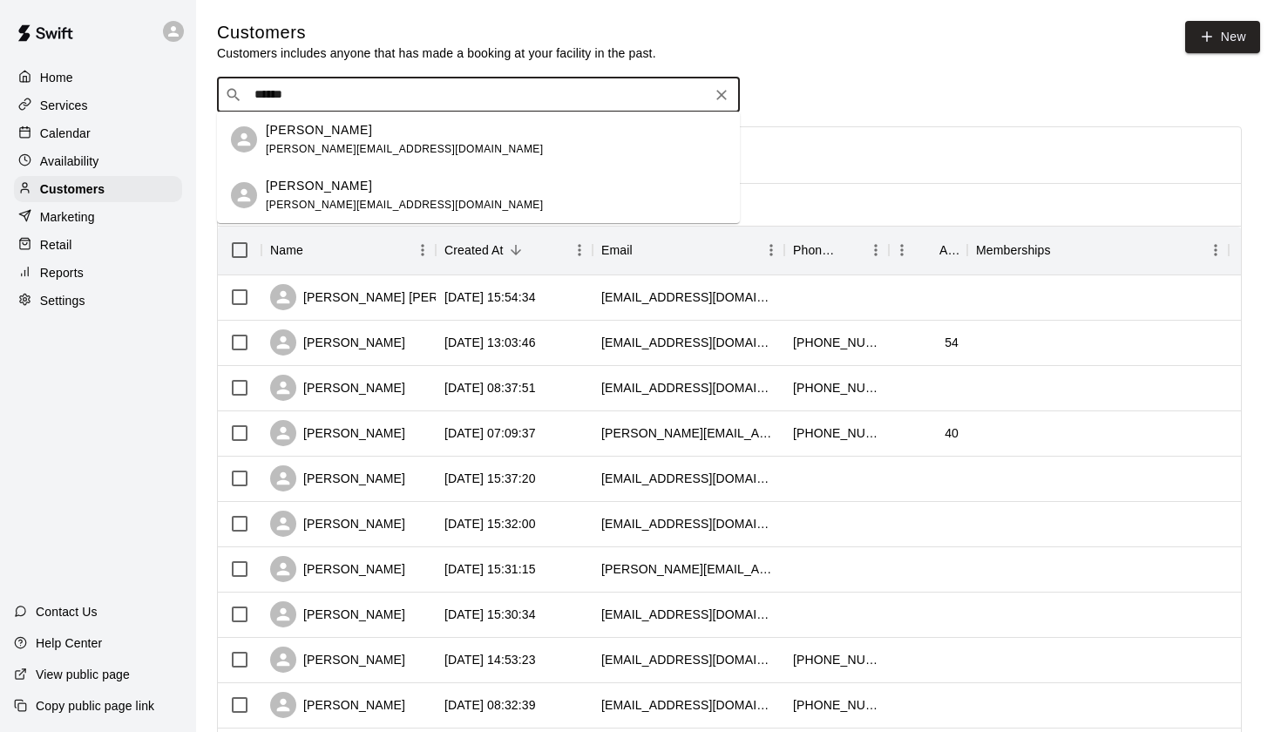
click at [309, 194] on p "Josie Mankiewicz" at bounding box center [319, 186] width 106 height 18
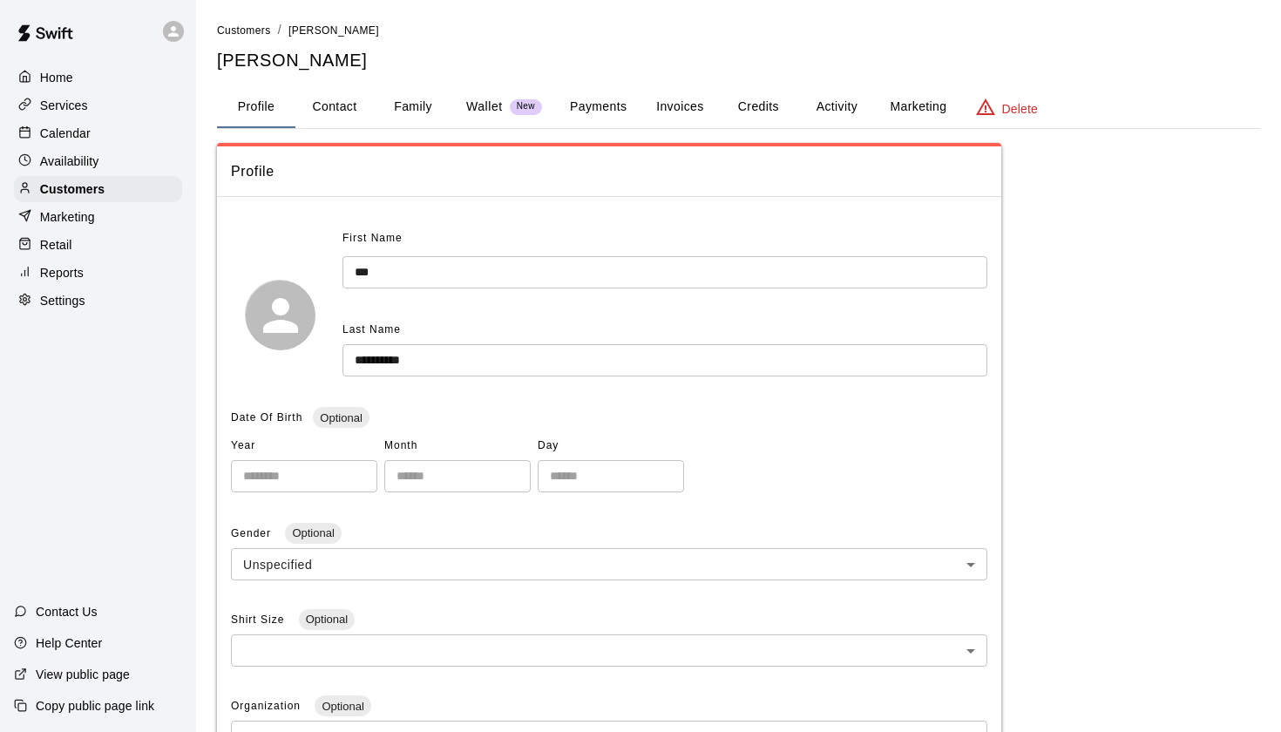
click at [479, 104] on p "Wallet" at bounding box center [484, 107] width 37 height 18
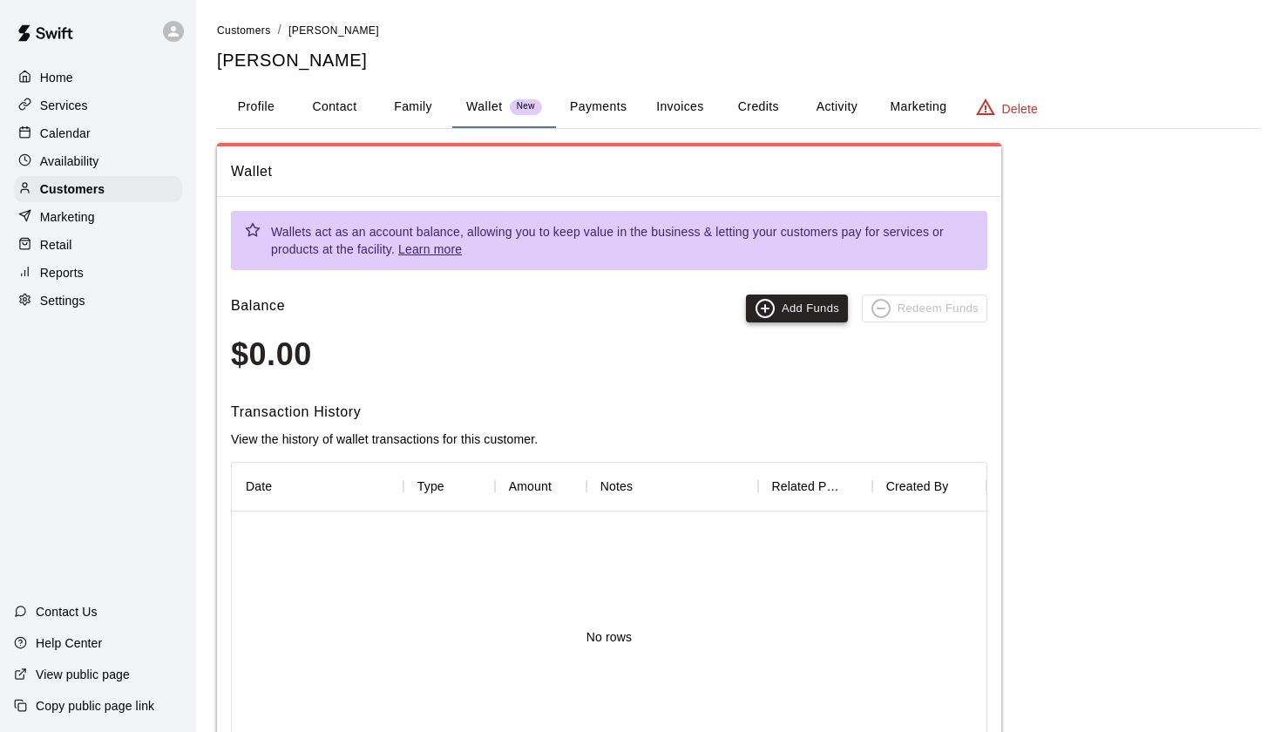
click at [774, 305] on circle "button" at bounding box center [764, 308] width 17 height 17
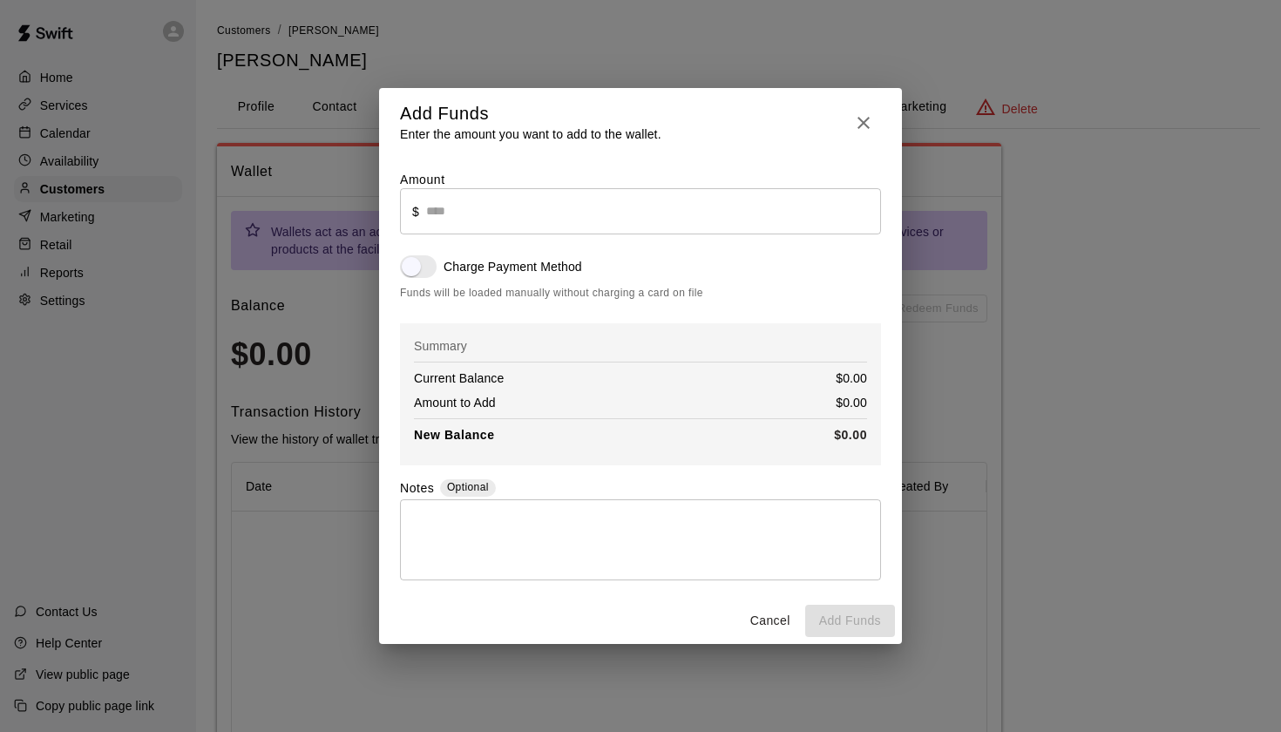
click at [449, 213] on input "text" at bounding box center [653, 211] width 455 height 46
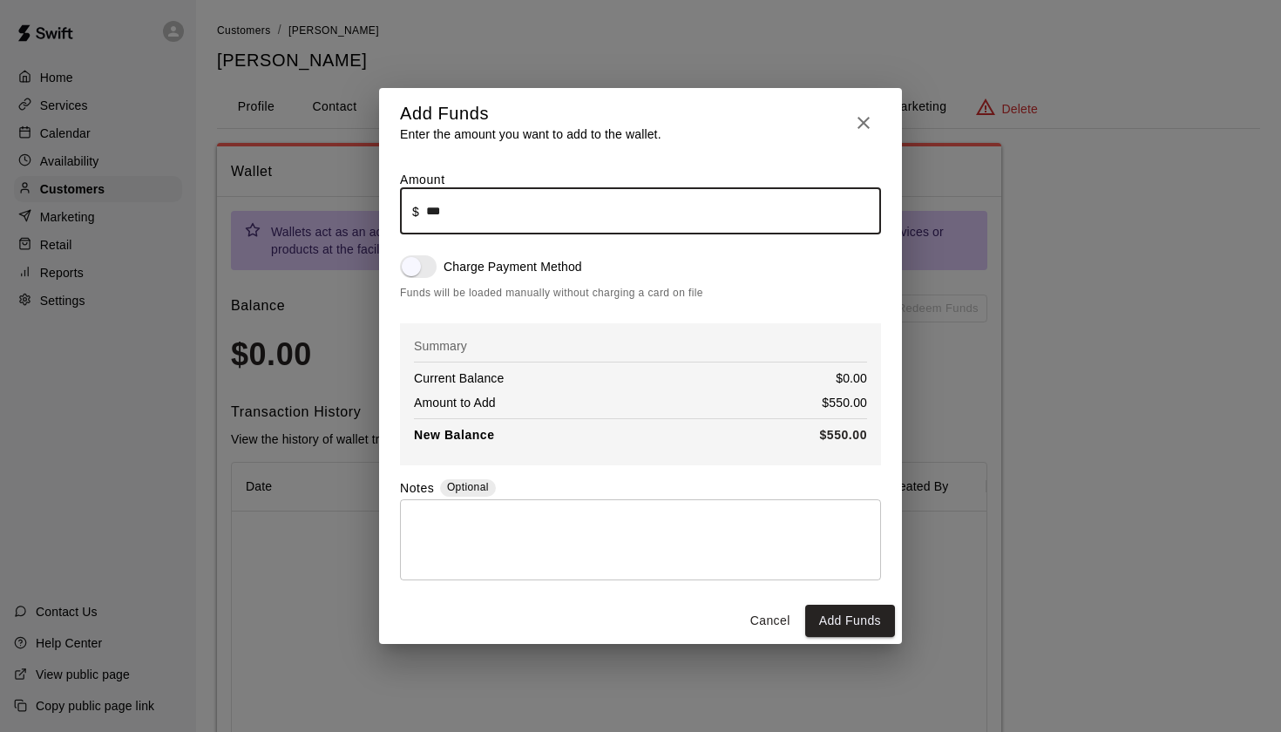
type input "******"
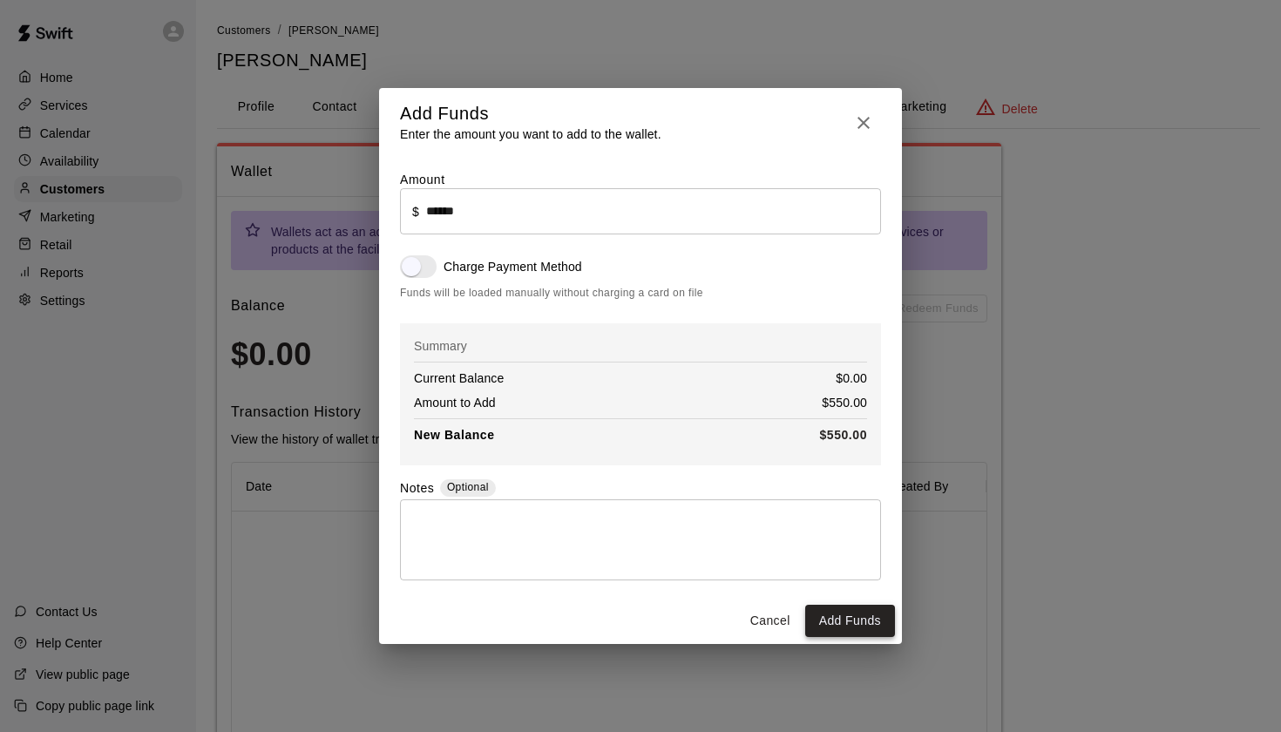
click at [843, 615] on button "Add Funds" at bounding box center [850, 621] width 90 height 32
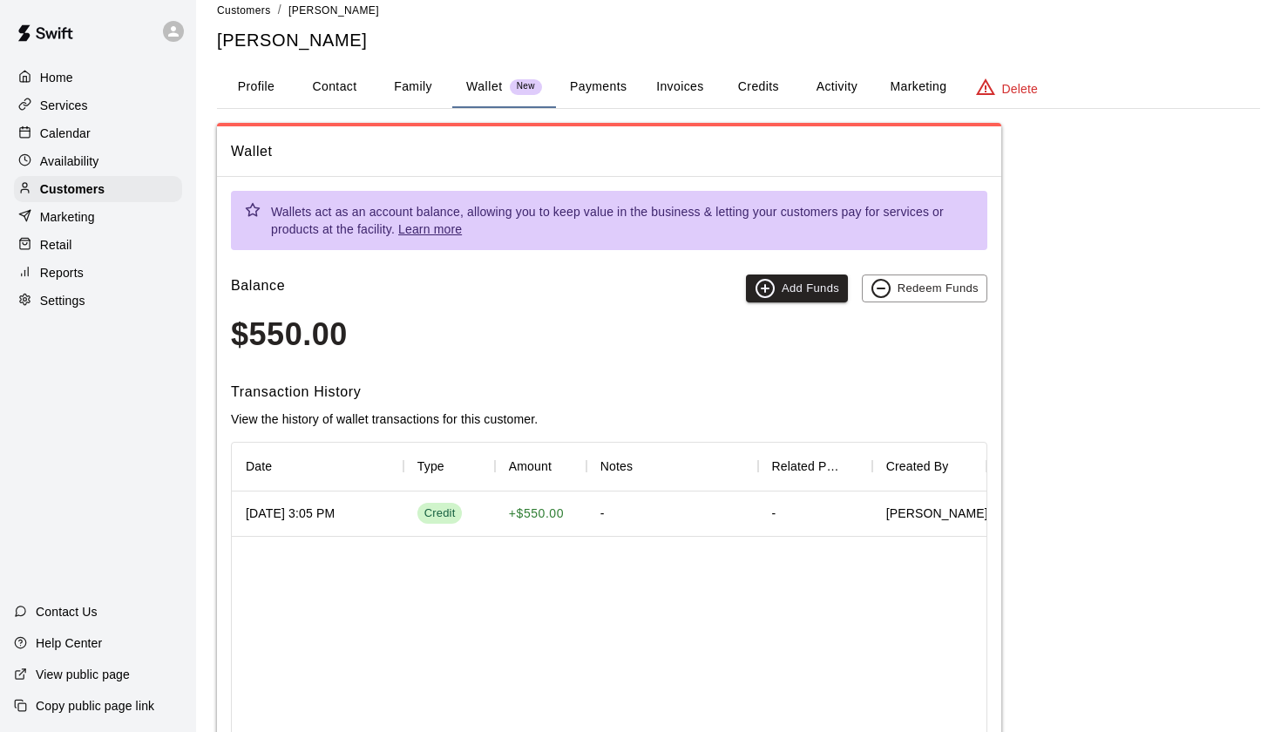
scroll to position [14, 0]
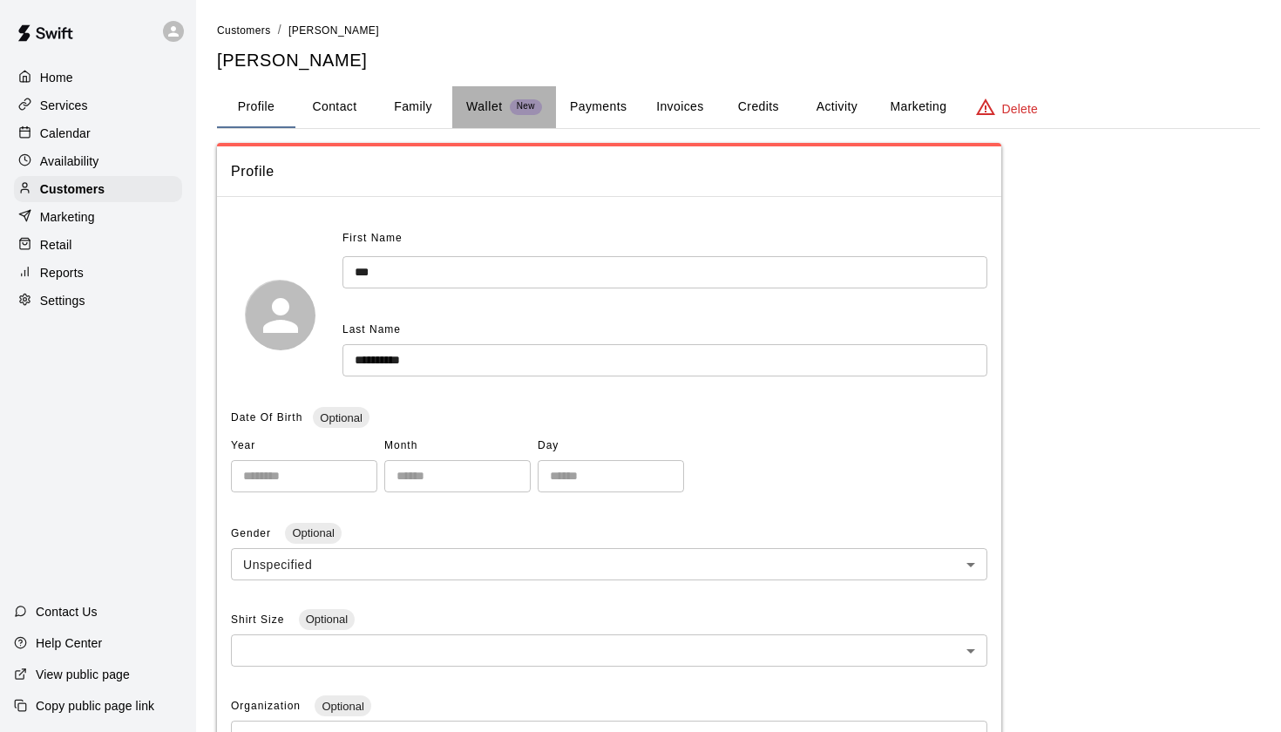
click at [492, 98] on p "Wallet" at bounding box center [484, 107] width 37 height 18
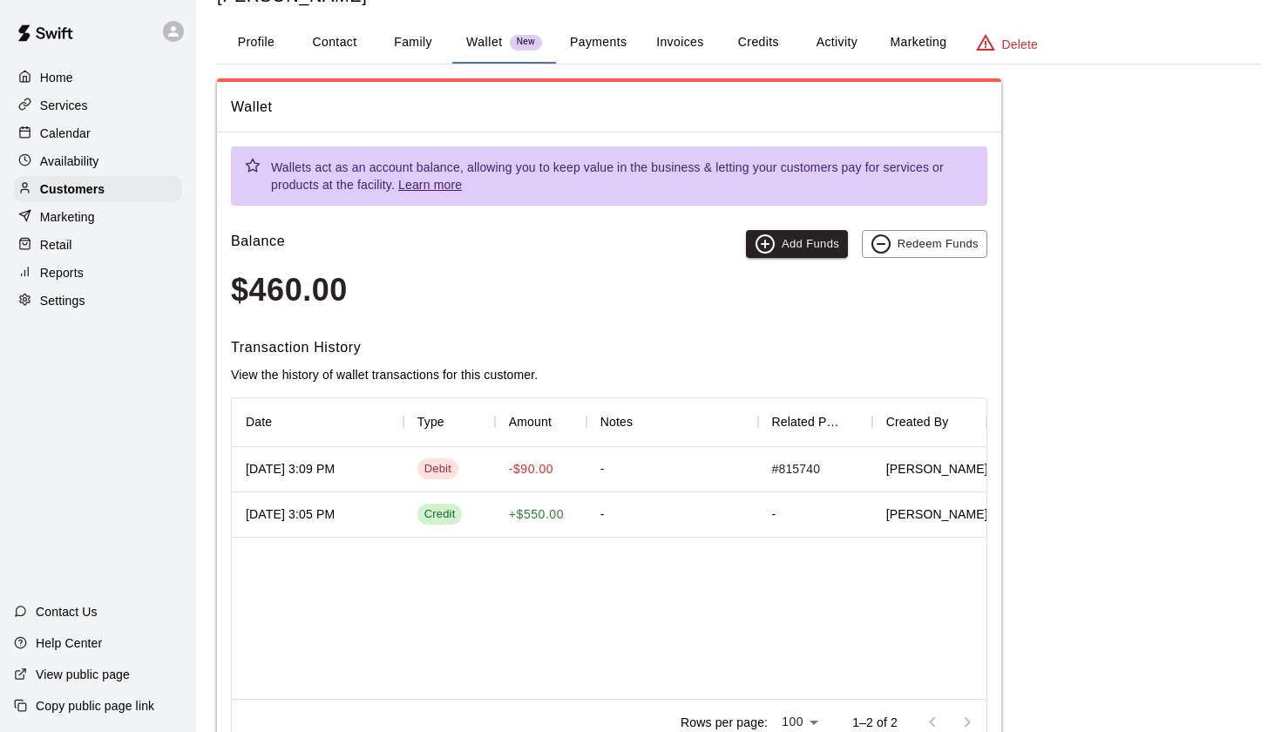
scroll to position [60, 0]
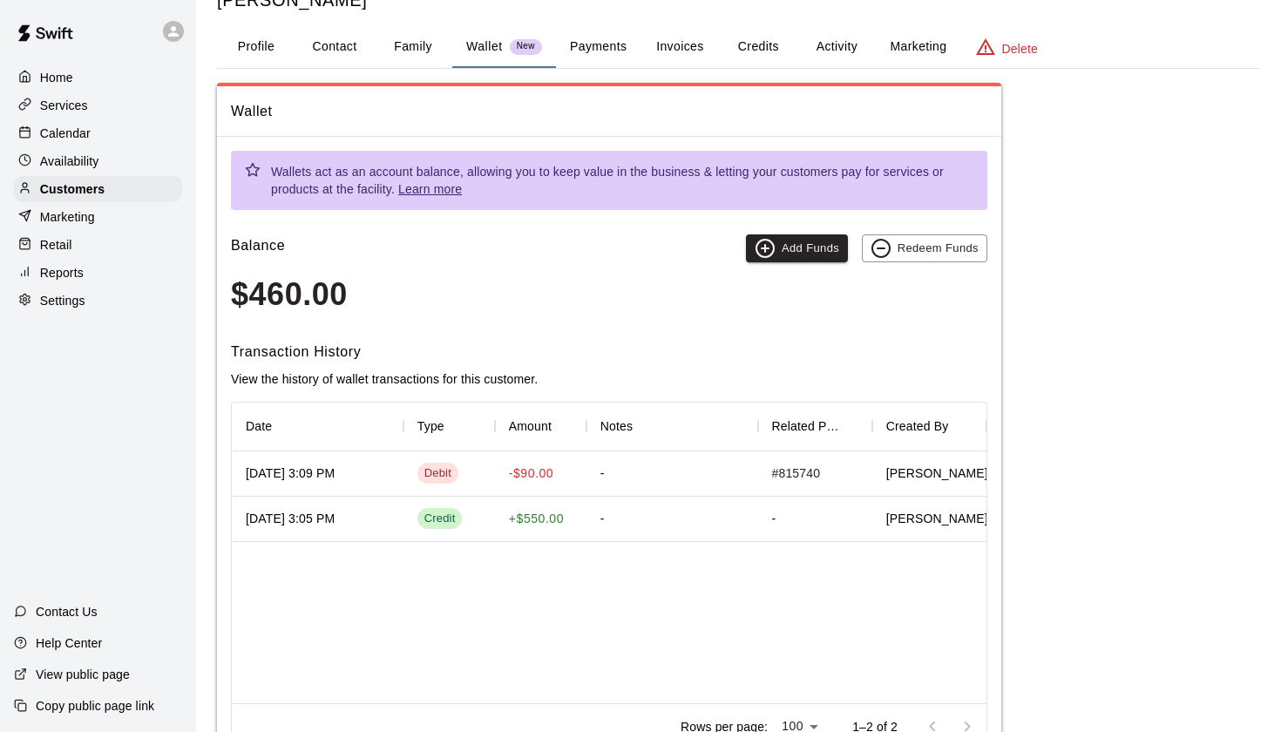
click at [1180, 348] on div "Wallet Wallets act as an account balance, allowing you to keep value in the bus…" at bounding box center [738, 425] width 1043 height 684
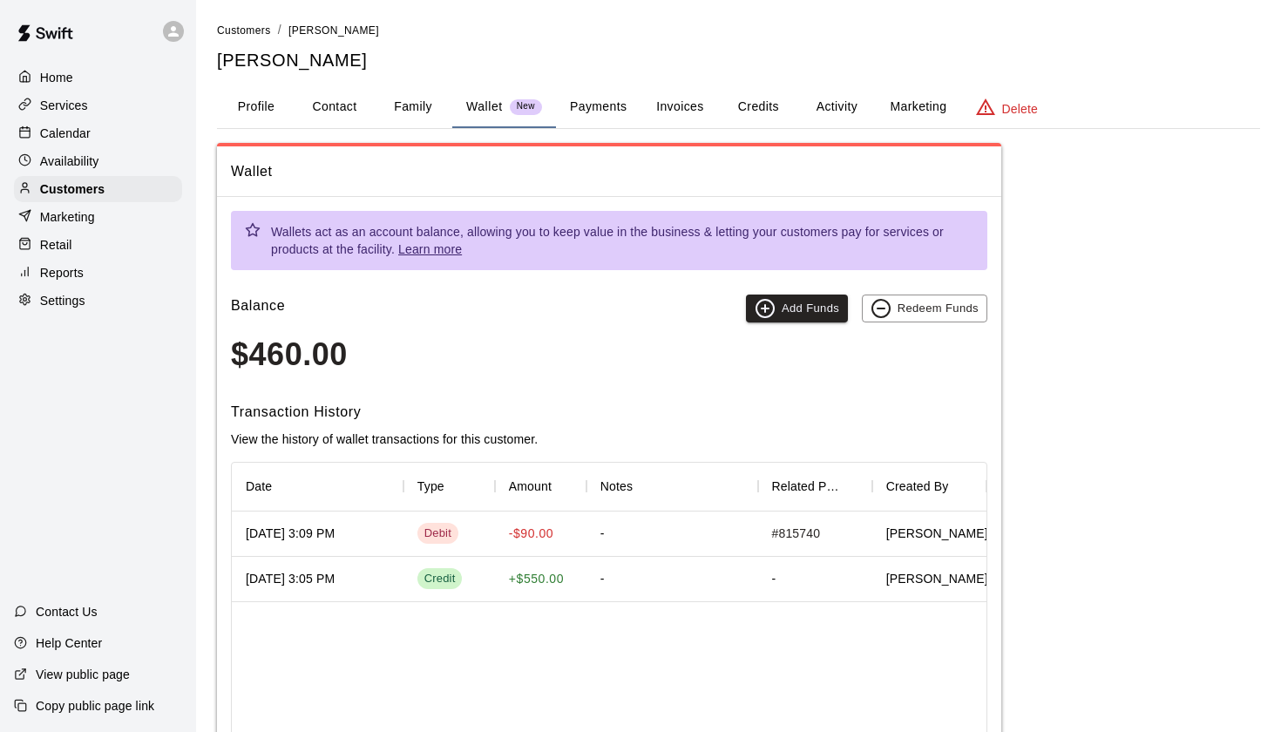
scroll to position [0, 0]
click at [59, 186] on p "Customers" at bounding box center [72, 188] width 64 height 17
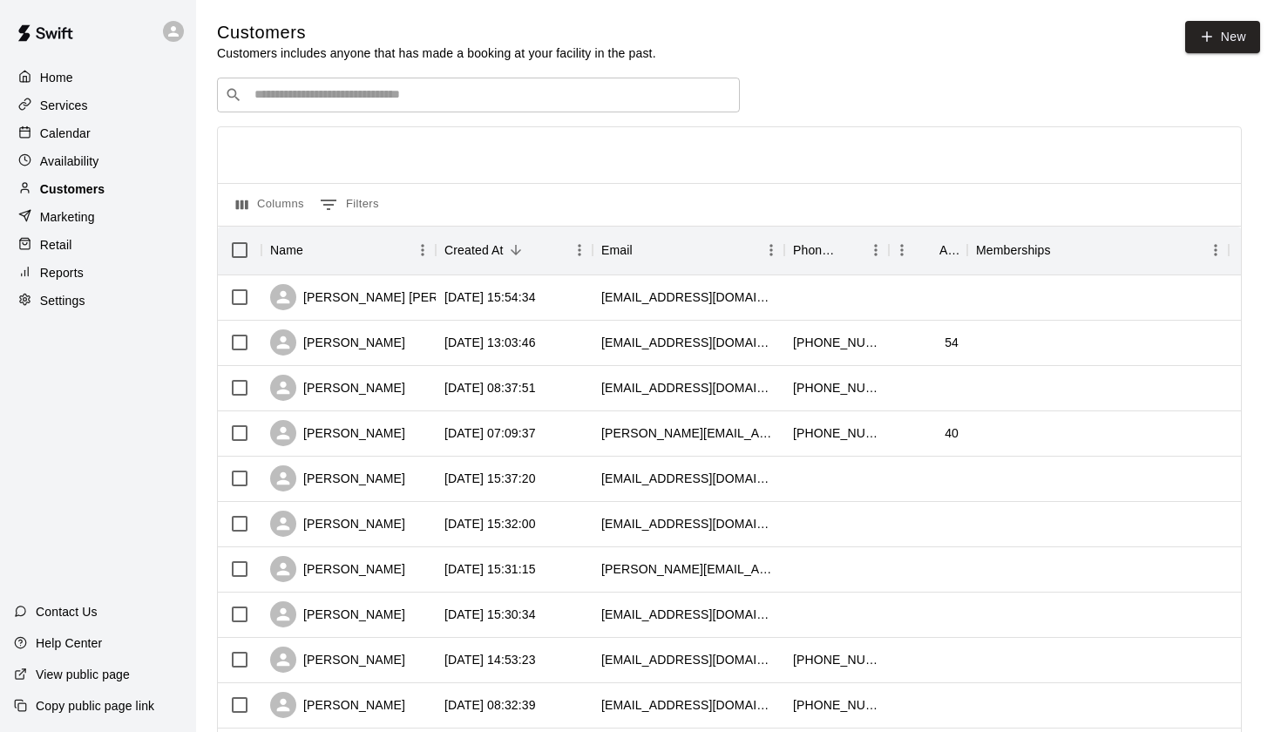
click at [70, 188] on p "Customers" at bounding box center [72, 188] width 64 height 17
click at [70, 159] on p "Availability" at bounding box center [69, 161] width 59 height 17
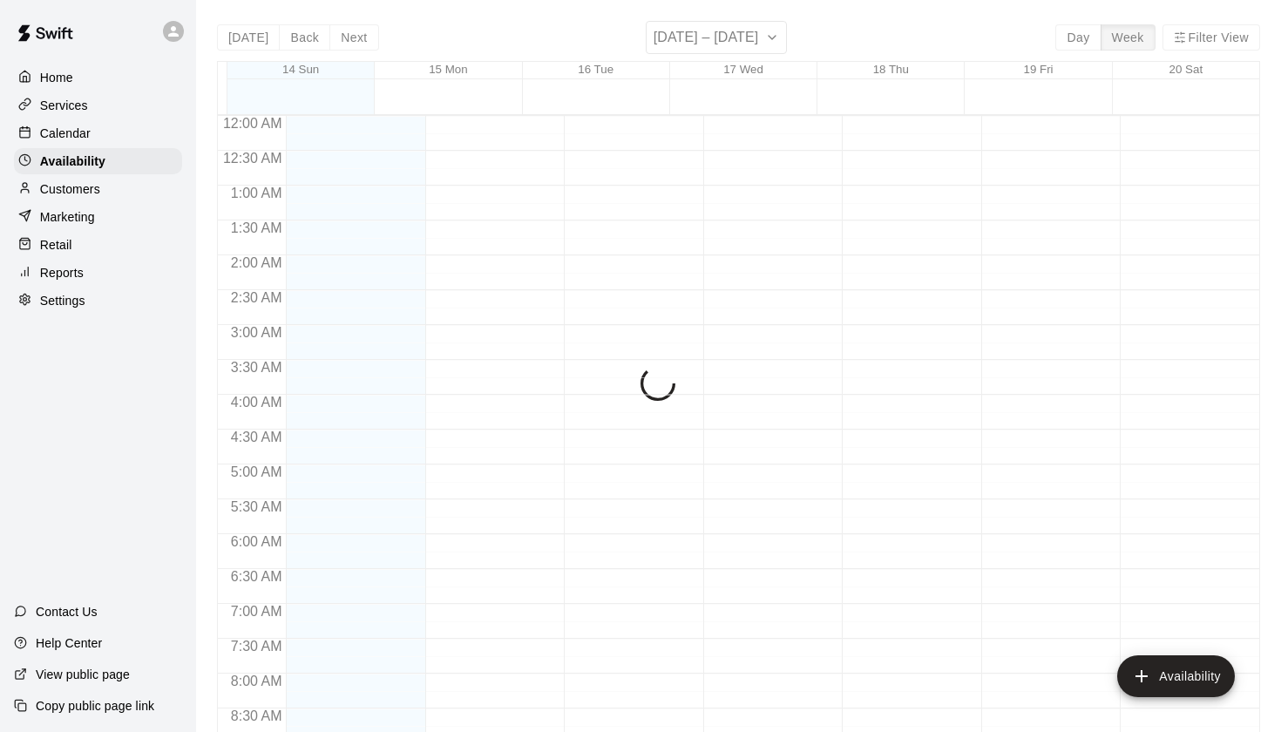
scroll to position [1038, 0]
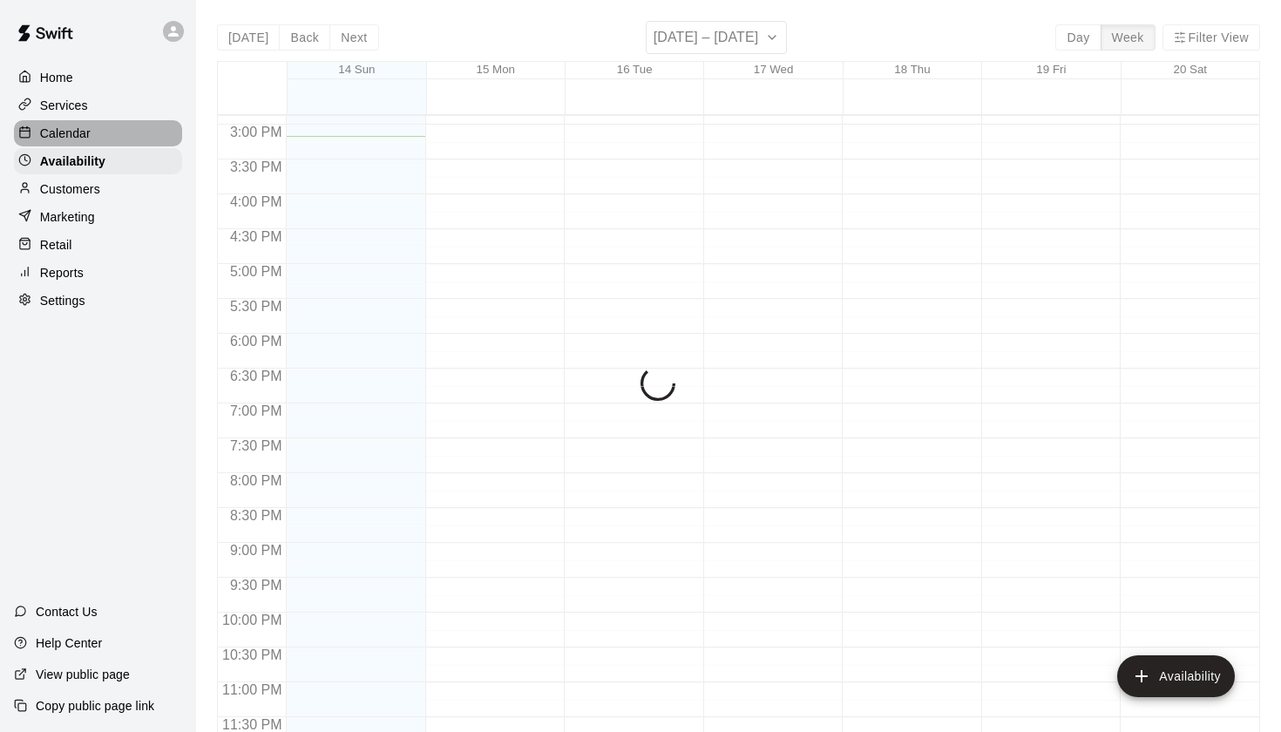
click at [77, 125] on p "Calendar" at bounding box center [65, 133] width 51 height 17
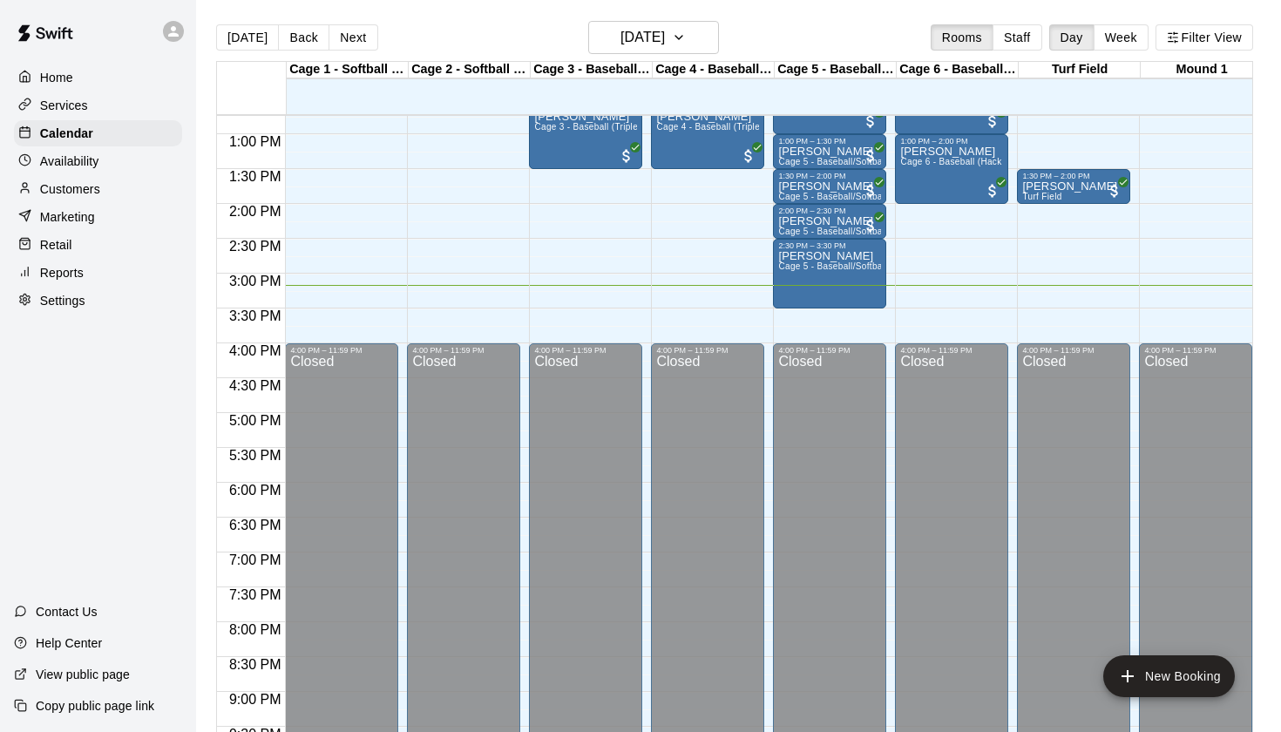
scroll to position [892, 0]
